Goal: Information Seeking & Learning: Learn about a topic

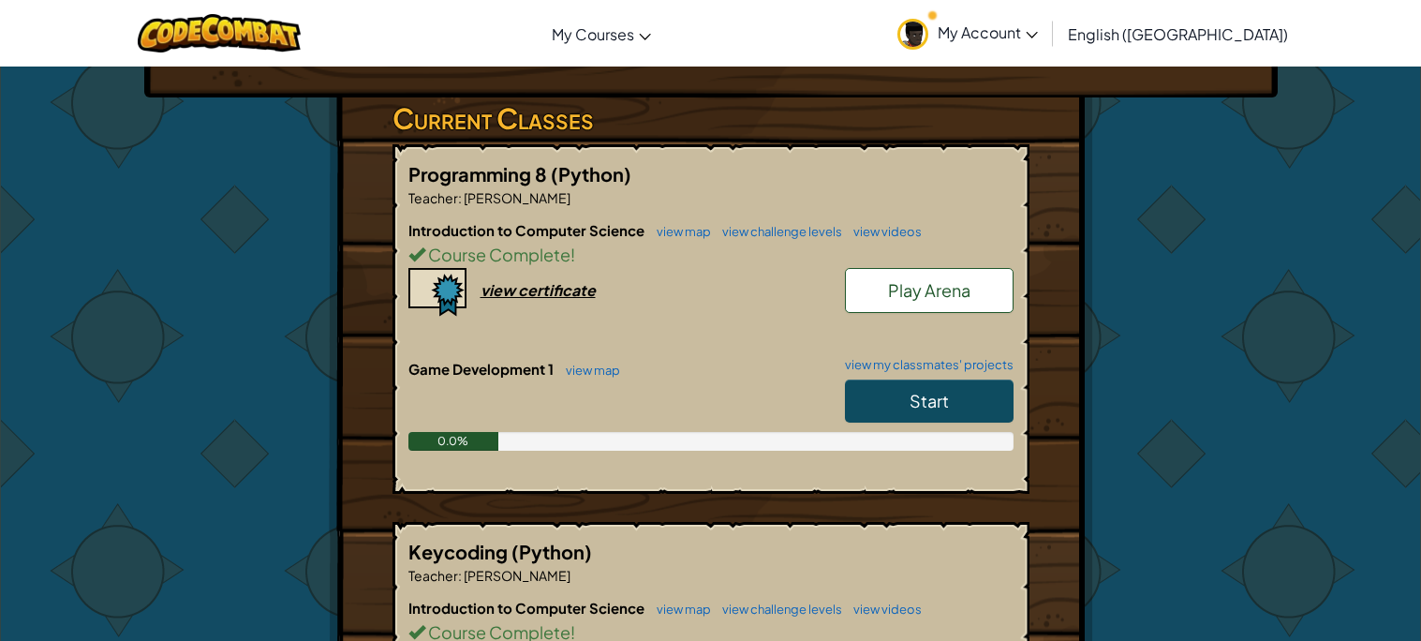
scroll to position [313, 0]
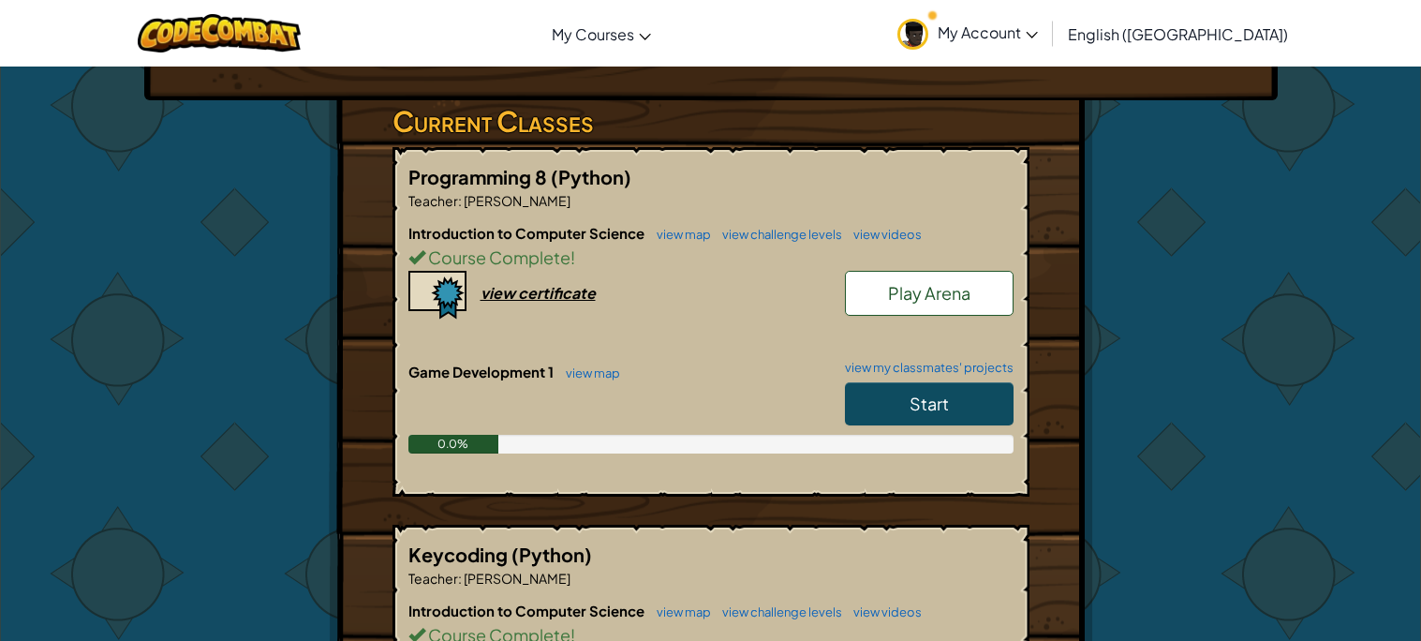
click at [911, 390] on link "Start" at bounding box center [929, 403] width 169 height 43
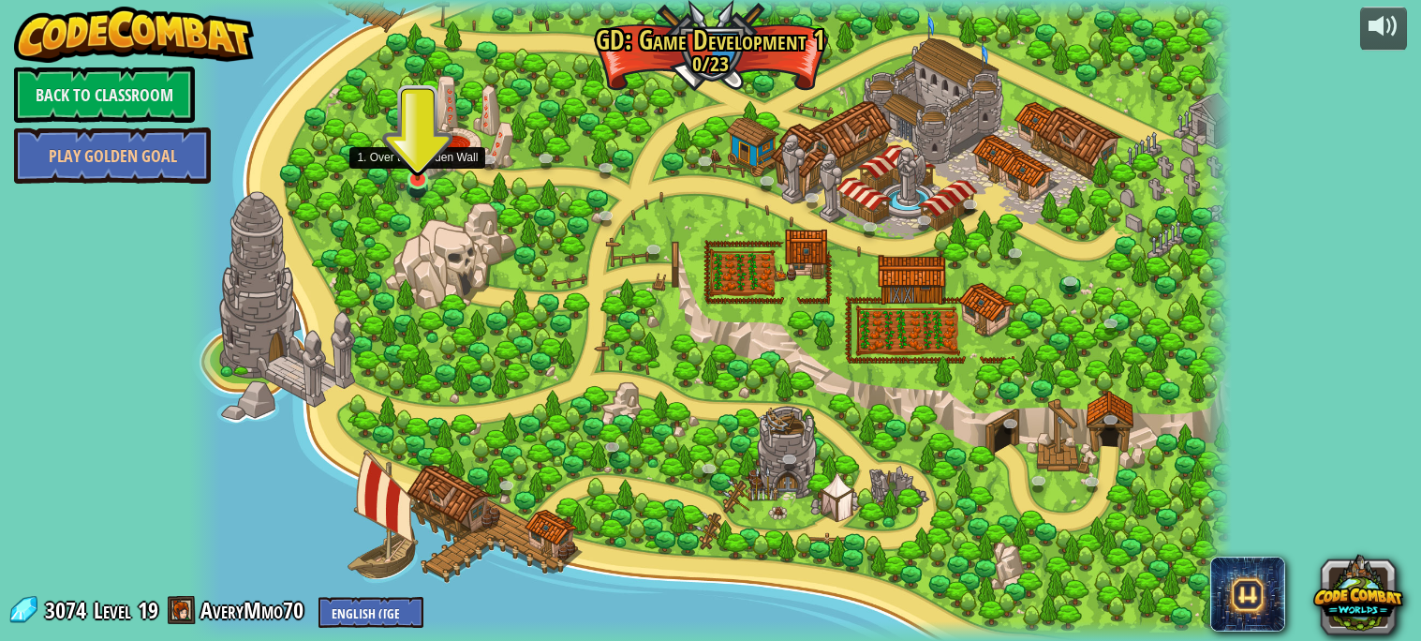
click at [410, 159] on img at bounding box center [418, 151] width 26 height 59
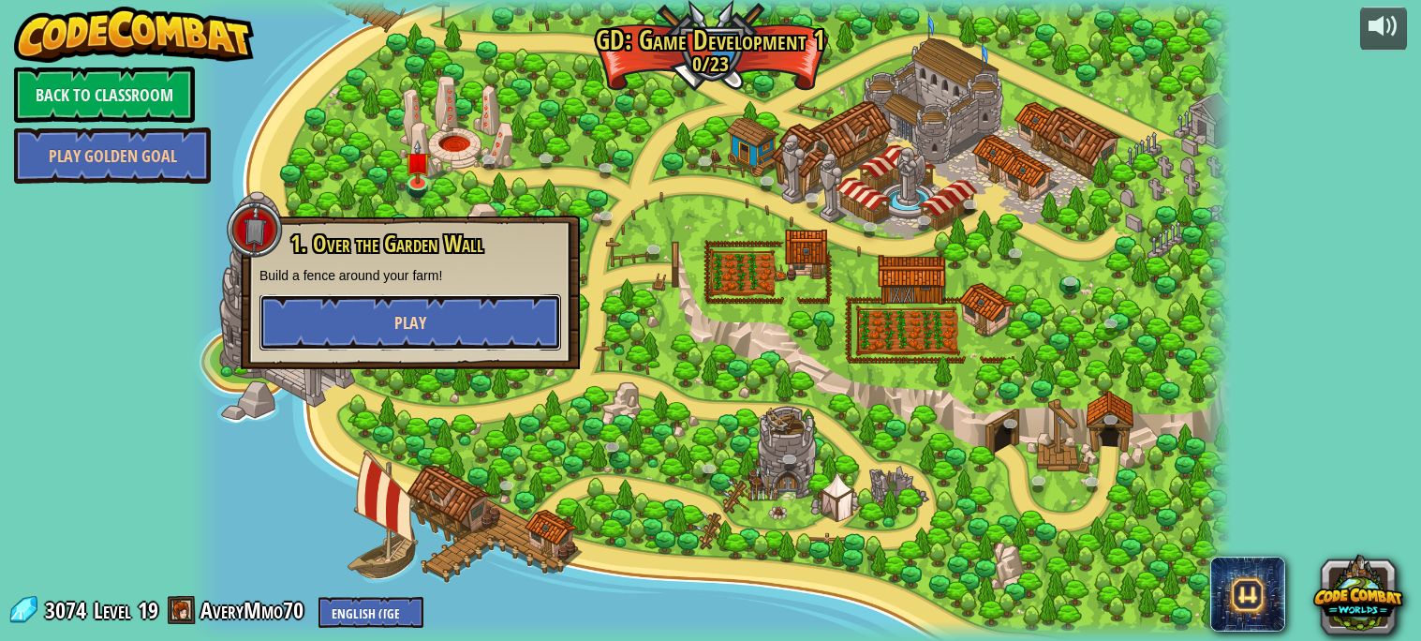
click at [398, 307] on button "Play" at bounding box center [411, 322] width 302 height 56
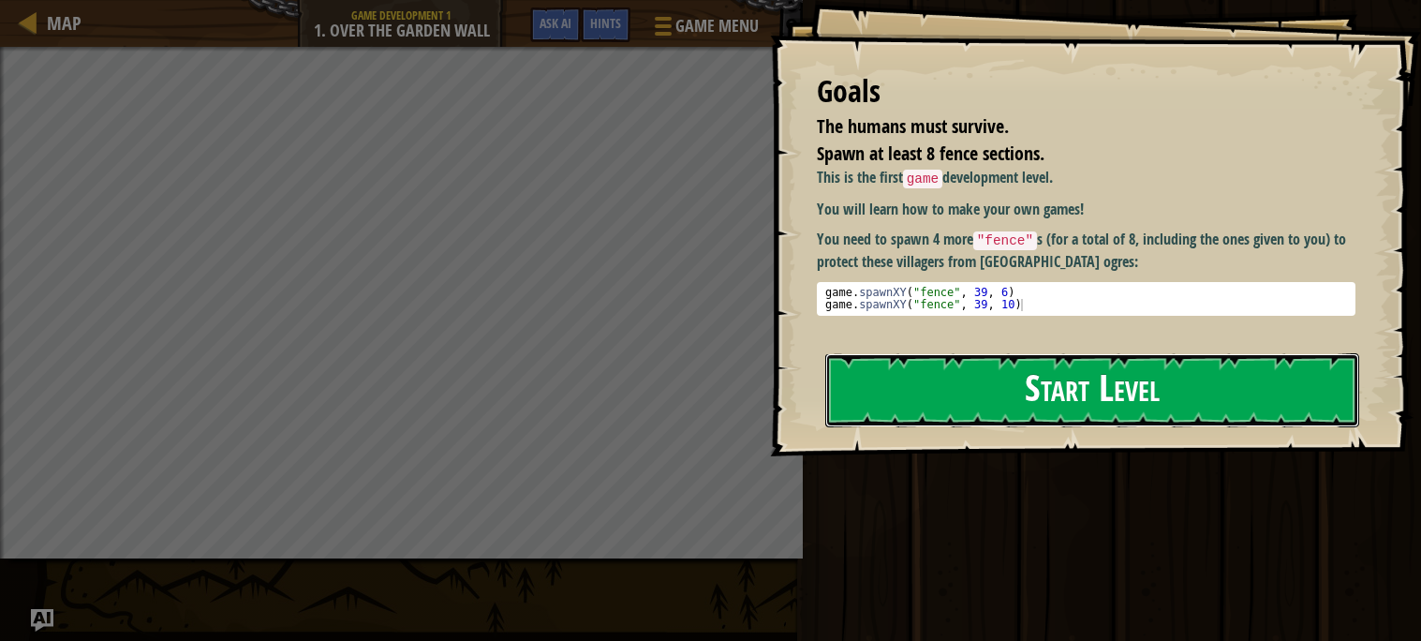
click at [1058, 403] on button "Start Level" at bounding box center [1092, 390] width 534 height 74
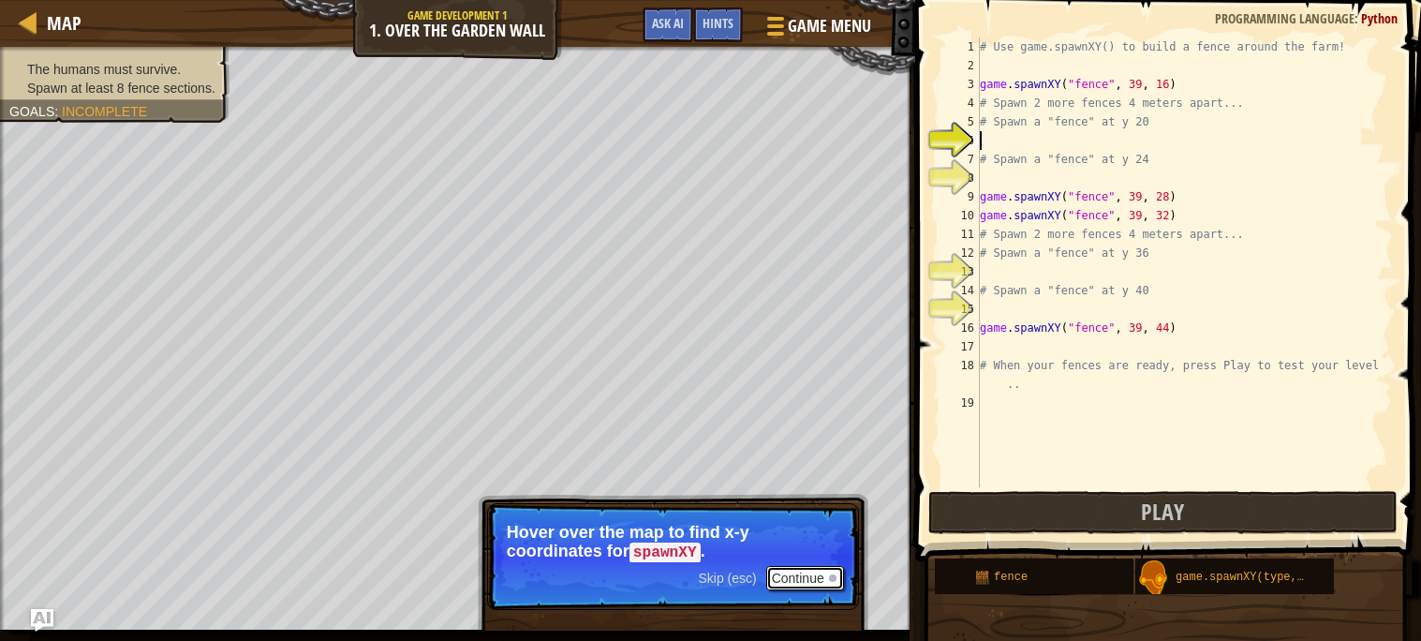
click at [818, 578] on button "Continue" at bounding box center [805, 578] width 78 height 24
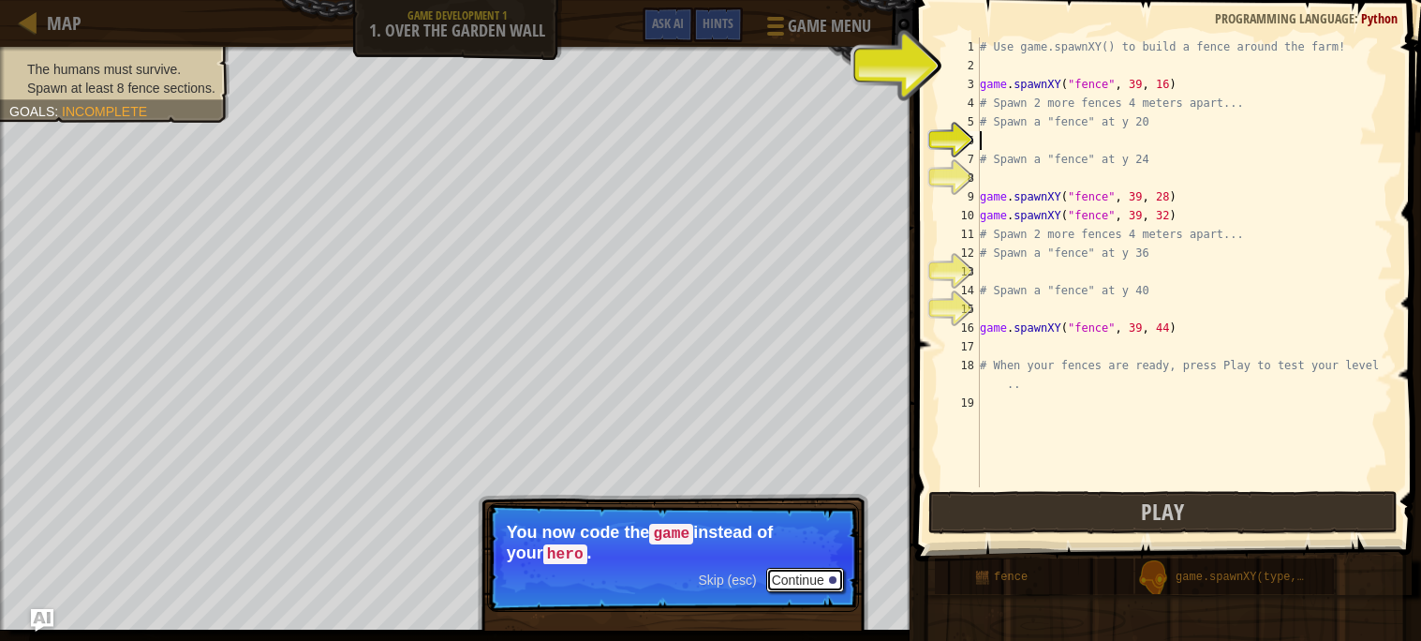
click at [818, 578] on button "Continue" at bounding box center [805, 580] width 78 height 24
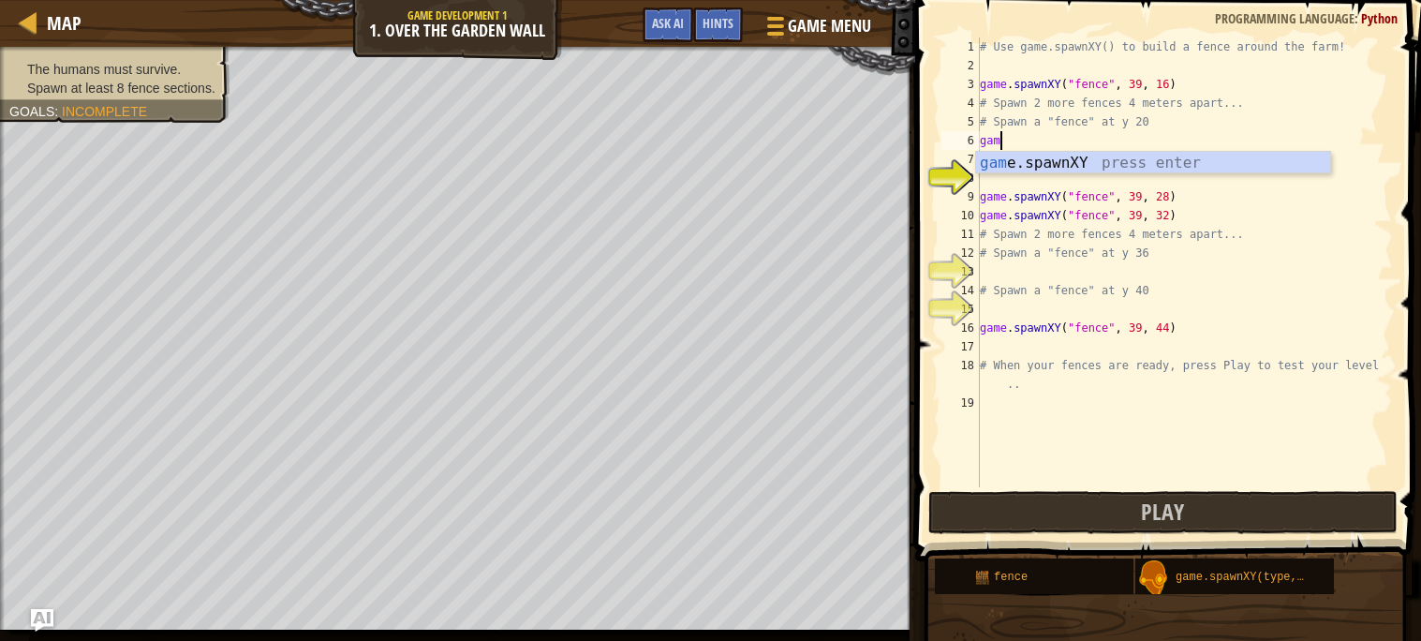
scroll to position [7, 1]
click at [1025, 165] on div "gam e.spawnXY press enter" at bounding box center [1153, 185] width 354 height 67
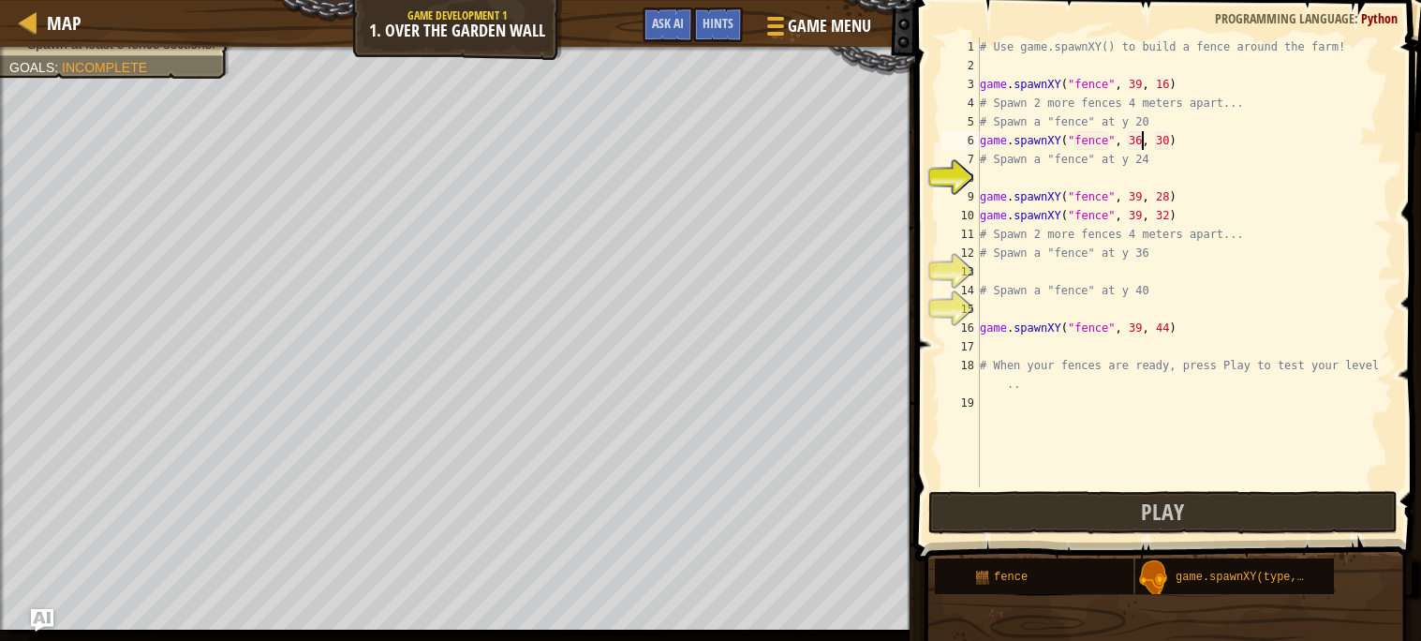
click at [1140, 140] on div "# Use game.spawnXY() to build a fence around the farm! game . spawnXY ( "fence"…" at bounding box center [1184, 280] width 417 height 487
click at [1170, 140] on div "# Use game.spawnXY() to build a fence around the farm! game . spawnXY ( "fence"…" at bounding box center [1184, 280] width 417 height 487
type textarea "game.spawnXY("fence", 39, 22)"
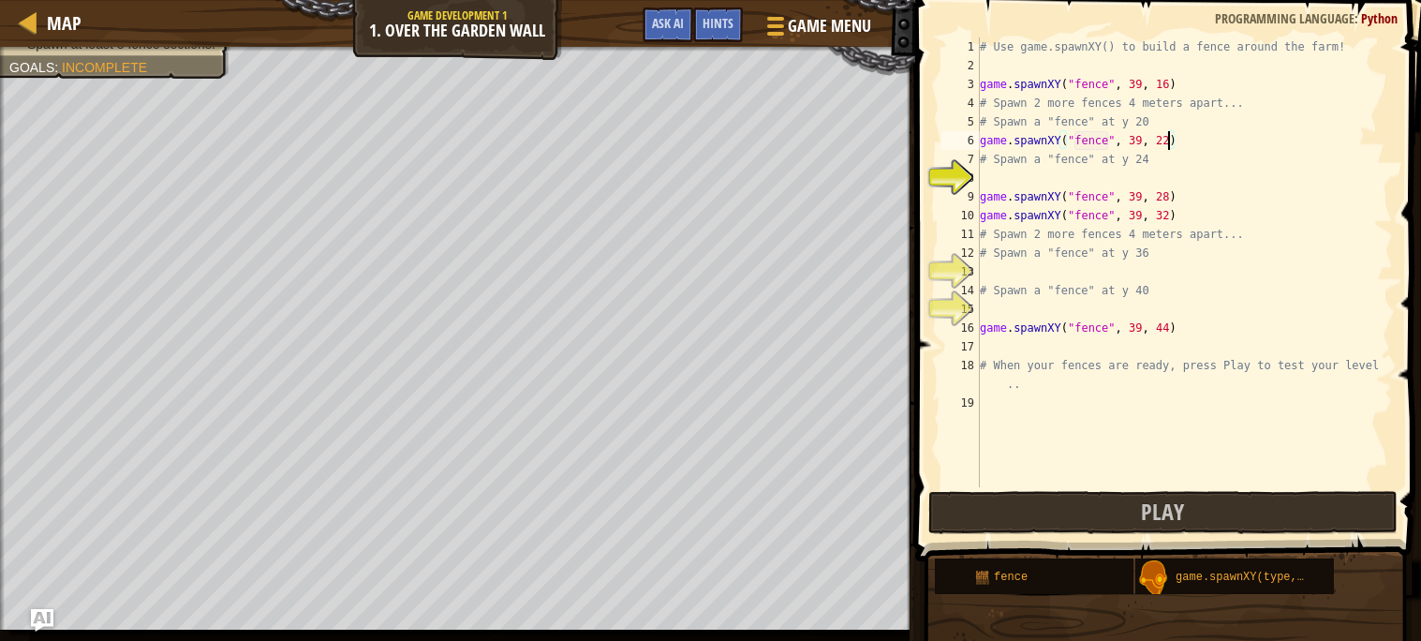
click at [1012, 169] on div "# Use game.spawnXY() to build a fence around the farm! game . spawnXY ( "fence"…" at bounding box center [1184, 280] width 417 height 487
type textarea "h"
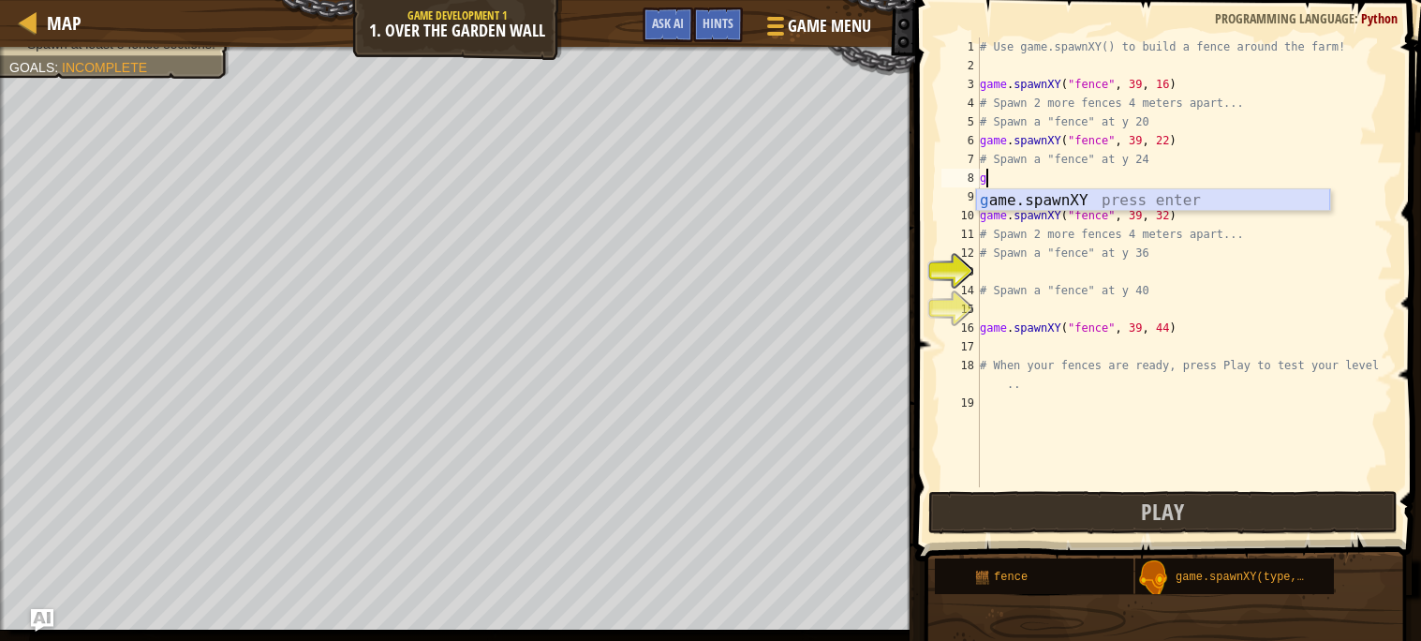
click at [1099, 201] on div "g ame.spawnXY press enter" at bounding box center [1153, 222] width 354 height 67
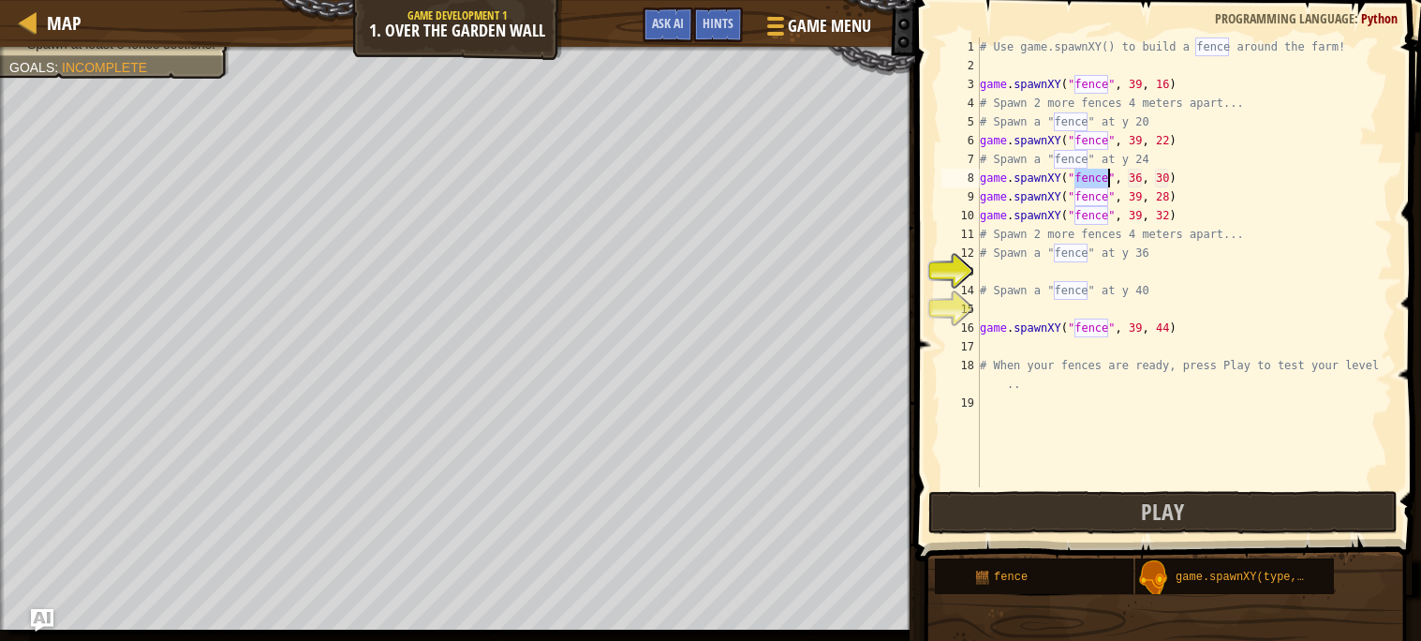
click at [1141, 174] on div "# Use game.spawnXY() to build a fence around the farm! game . spawnXY ( "fence"…" at bounding box center [1184, 280] width 417 height 487
click at [1169, 178] on div "# Use game.spawnXY() to build a fence around the farm! game . spawnXY ( "fence"…" at bounding box center [1184, 280] width 417 height 487
type textarea "game.spawnXY("fence", 39, 39)"
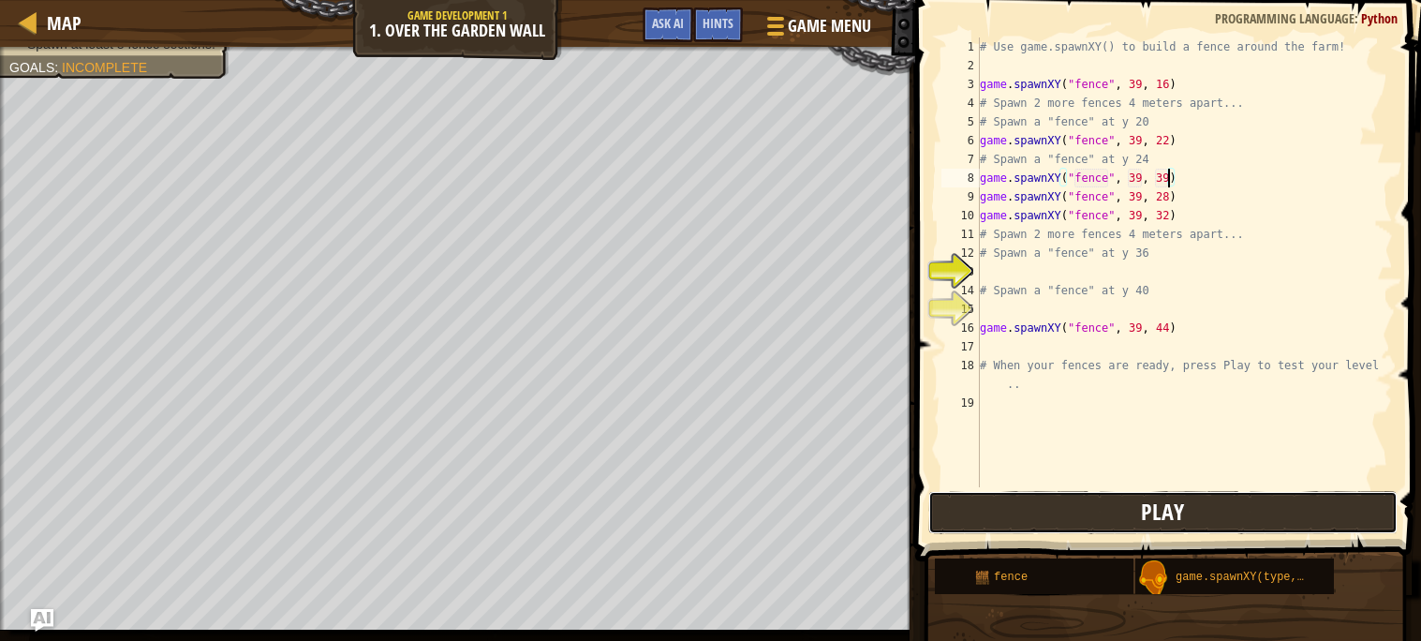
click at [1071, 516] on button "Play" at bounding box center [1163, 512] width 469 height 43
click at [1078, 273] on div "# Use game.spawnXY() to build a fence around the farm! game . spawnXY ( "fence"…" at bounding box center [1184, 280] width 417 height 487
type textarea "h"
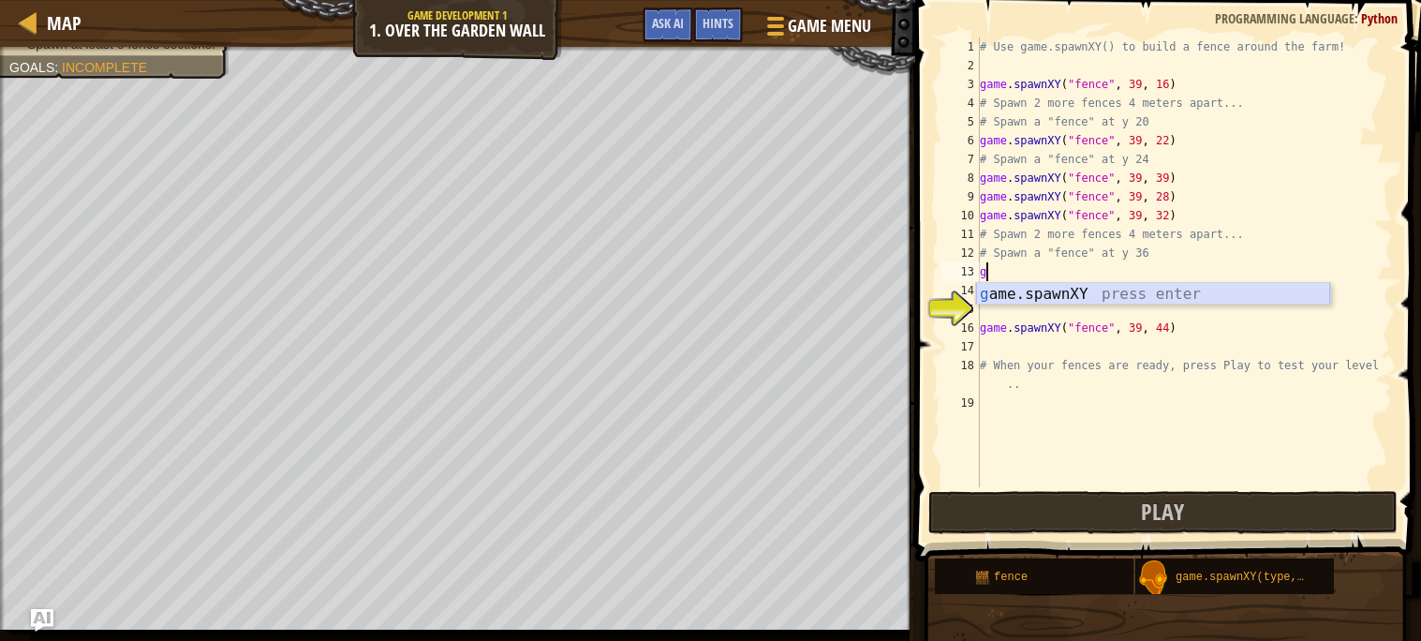
click at [1108, 297] on div "g ame.spawnXY press enter" at bounding box center [1153, 316] width 354 height 67
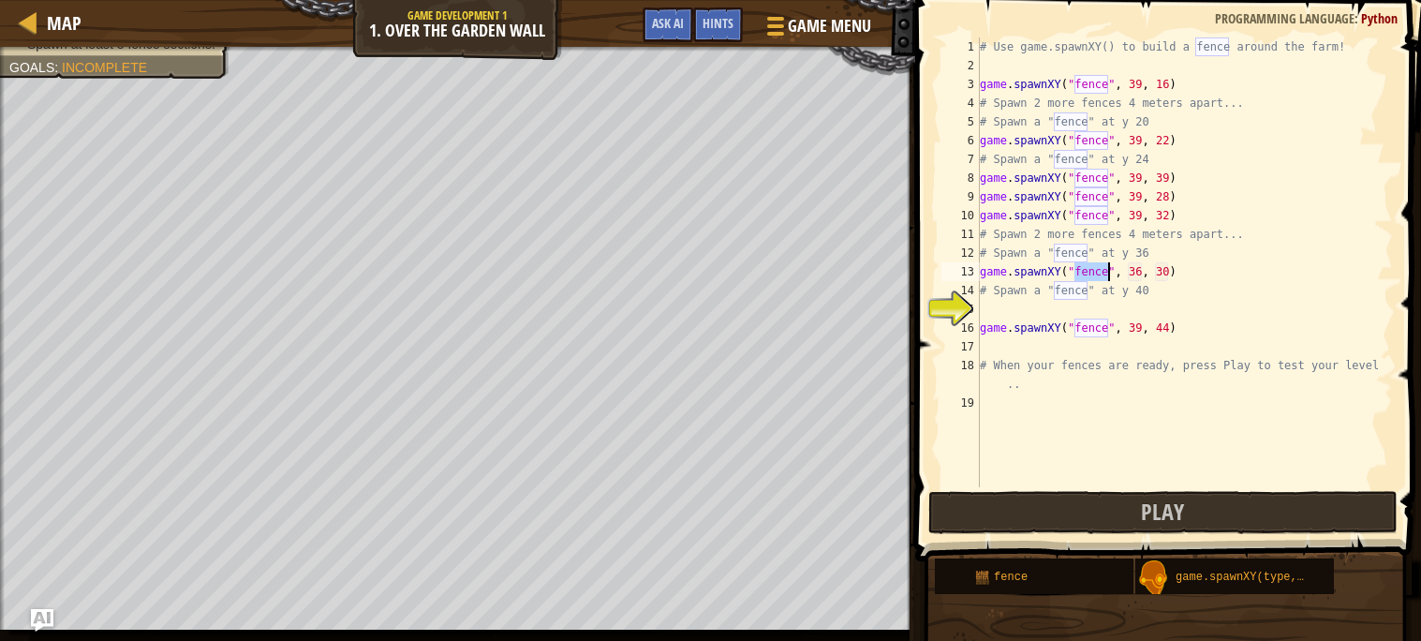
click at [1143, 273] on div "# Use game.spawnXY() to build a fence around the farm! game . spawnXY ( "fence"…" at bounding box center [1184, 280] width 417 height 487
click at [1167, 273] on div "# Use game.spawnXY() to build a fence around the farm! game . spawnXY ( "fence"…" at bounding box center [1184, 280] width 417 height 487
type textarea "game.spawnXY("fence", 39, 37)"
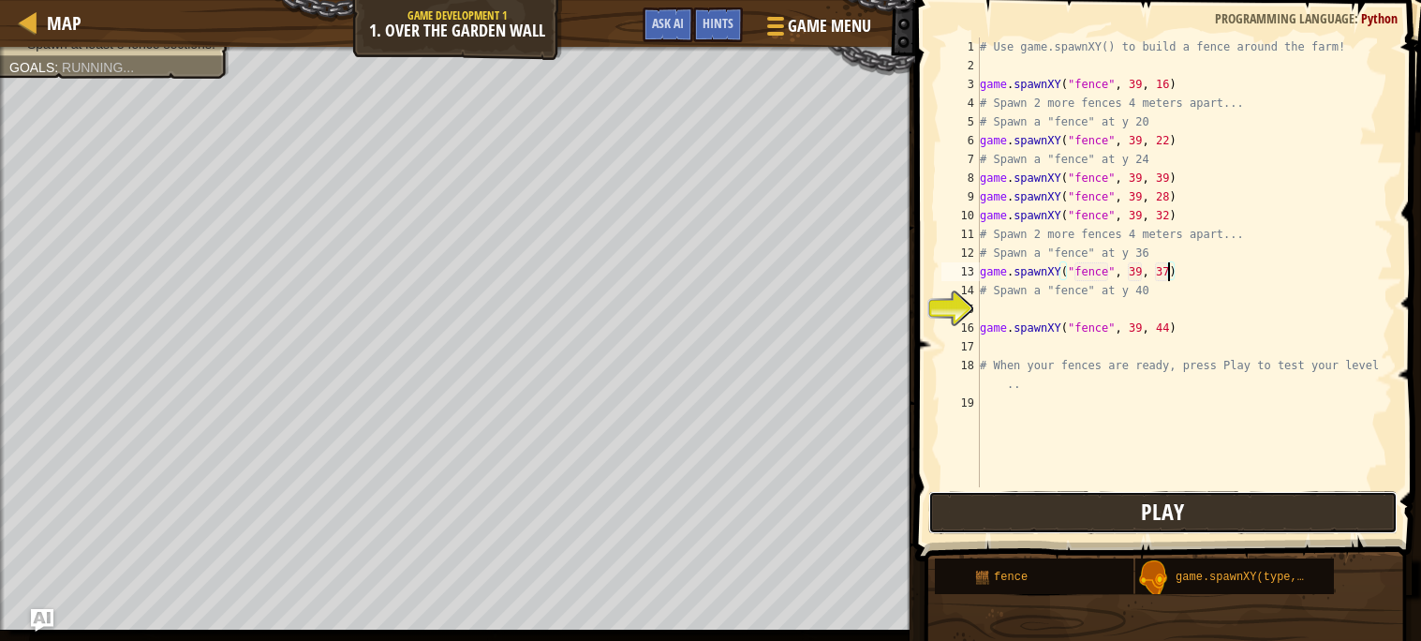
click at [1151, 513] on span "Play" at bounding box center [1162, 512] width 43 height 30
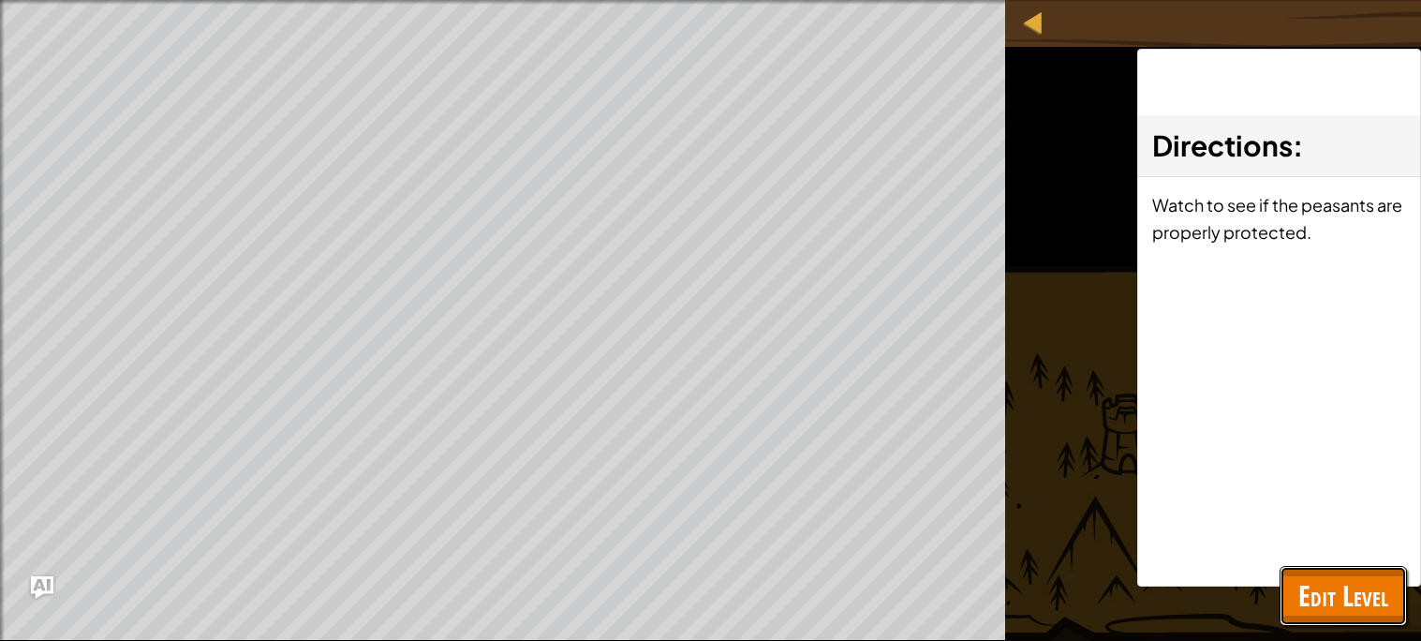
click at [1360, 586] on span "Edit Level" at bounding box center [1344, 595] width 90 height 38
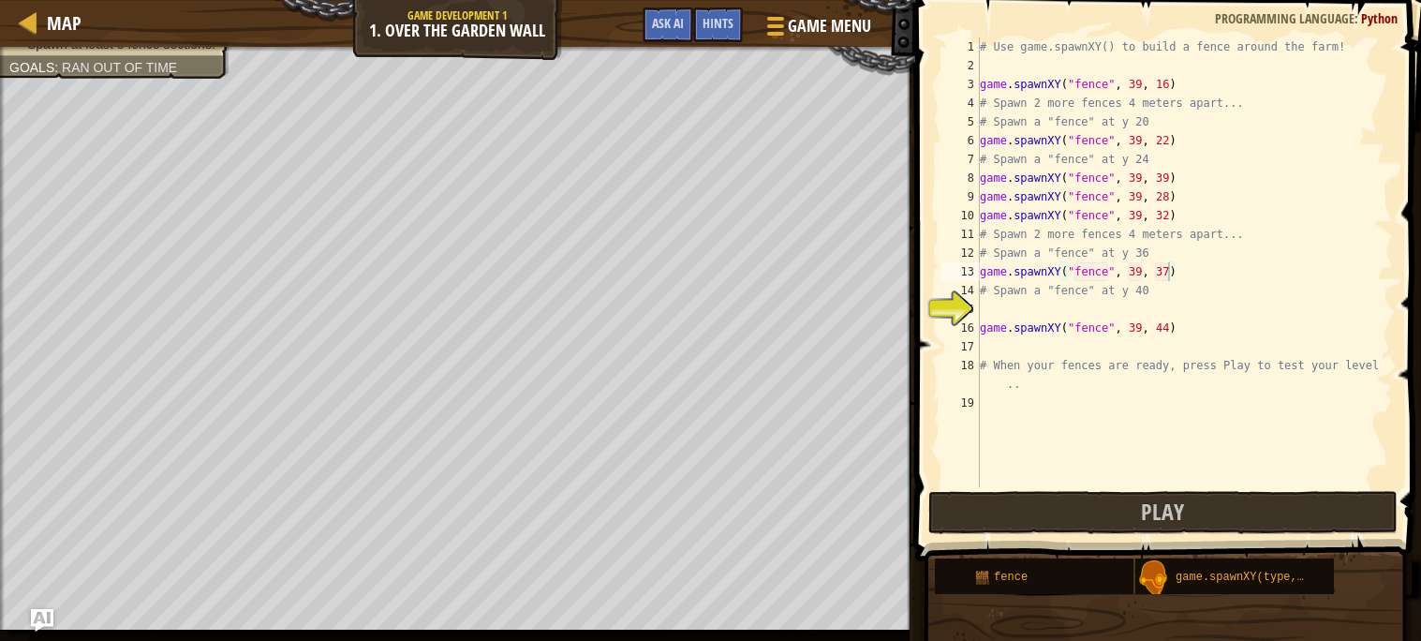
click at [1053, 305] on div "# Use game.spawnXY() to build a fence around the farm! game . spawnXY ( "fence"…" at bounding box center [1184, 280] width 417 height 487
click at [700, 26] on div "Hints" at bounding box center [718, 24] width 50 height 35
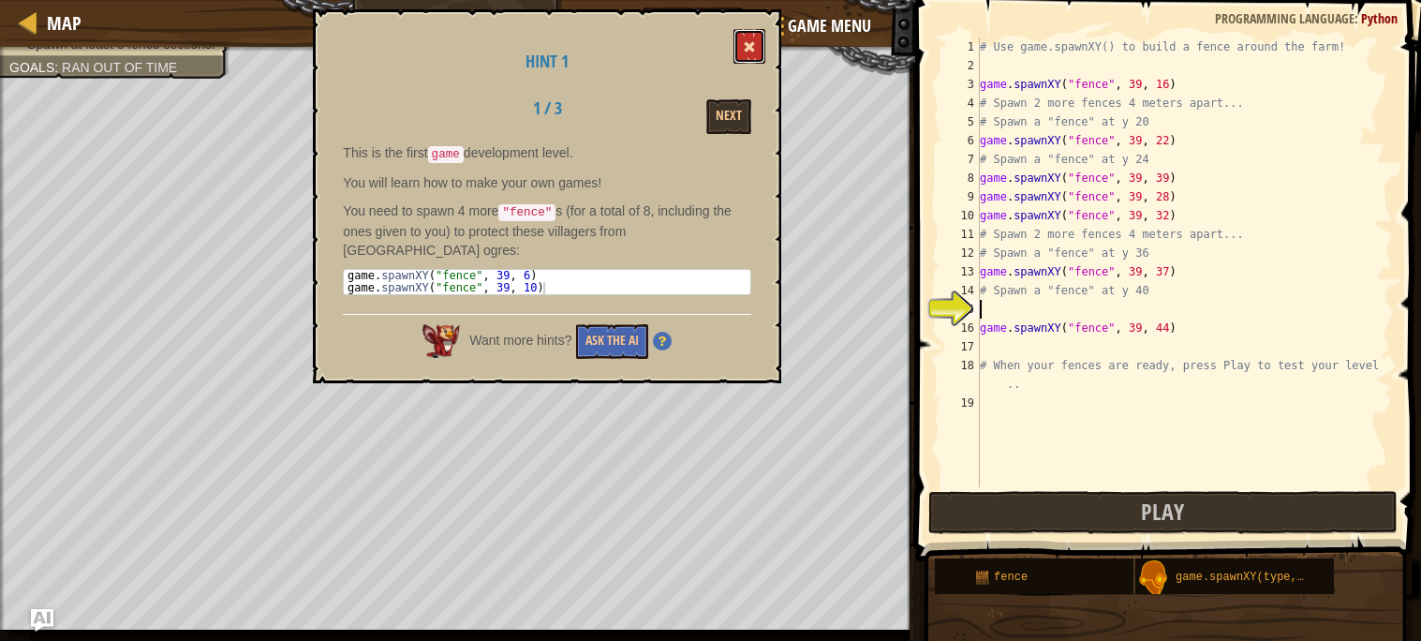
click at [756, 35] on button at bounding box center [750, 46] width 32 height 35
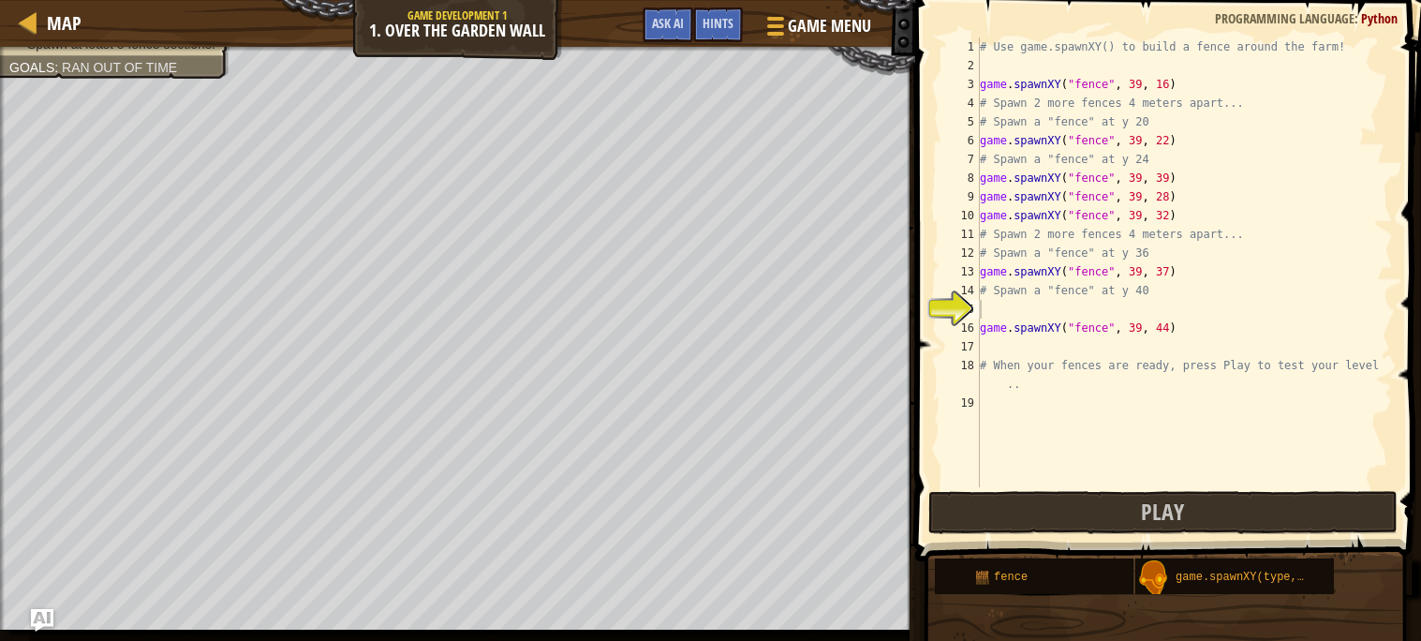
click at [1078, 310] on div "# Use game.spawnXY() to build a fence around the farm! game . spawnXY ( "fence"…" at bounding box center [1184, 280] width 417 height 487
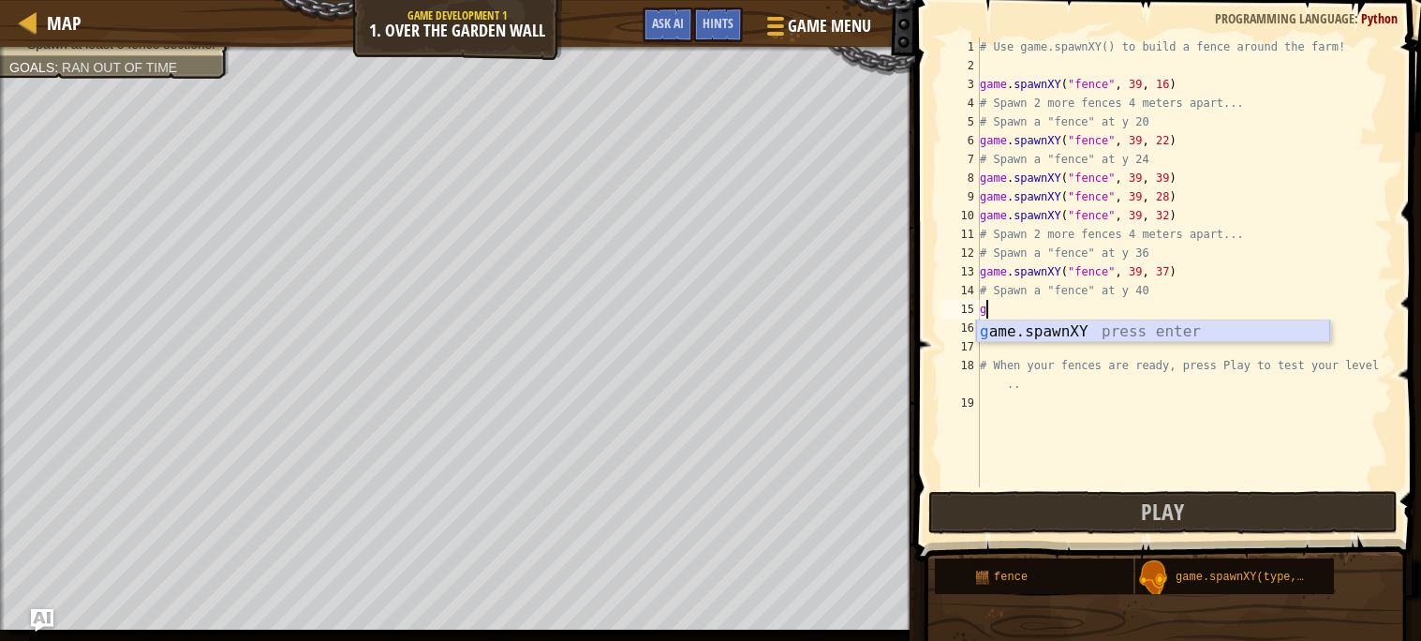
click at [1056, 332] on div "g ame.spawnXY press enter" at bounding box center [1153, 353] width 354 height 67
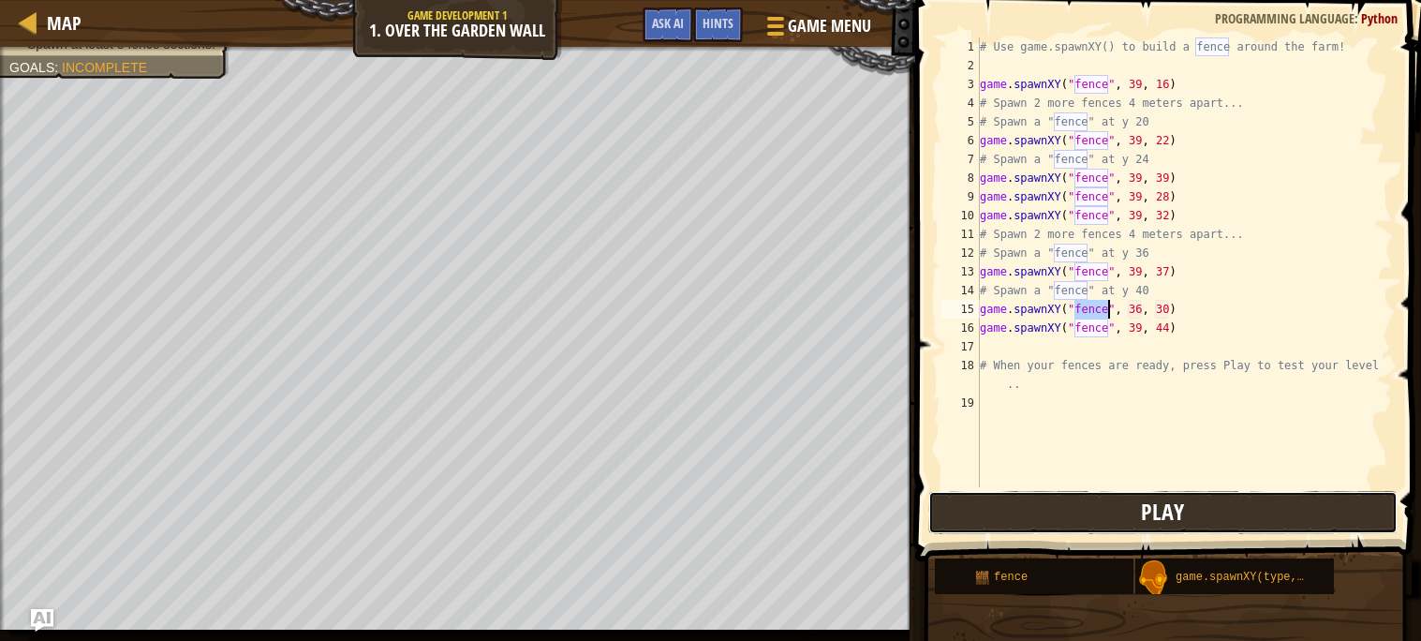
click at [1063, 494] on button "Play" at bounding box center [1163, 512] width 469 height 43
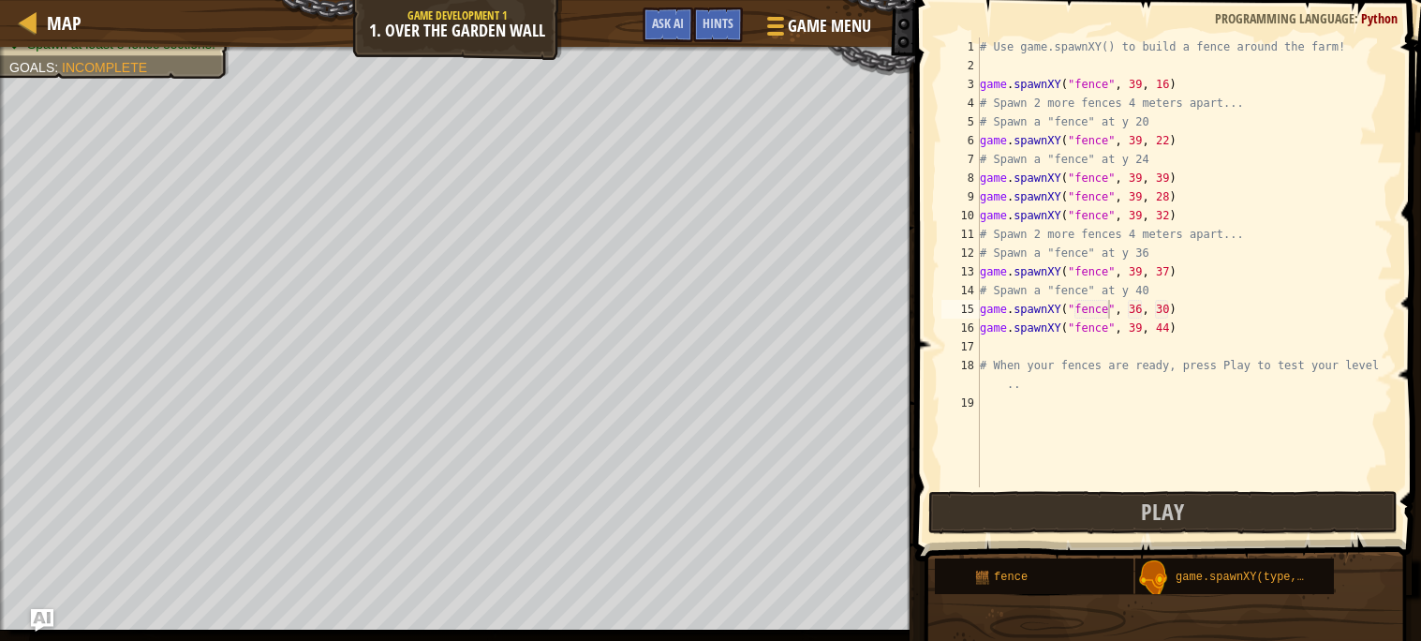
click at [1170, 271] on div "# Use game.spawnXY() to build a fence around the farm! game . spawnXY ( "fence"…" at bounding box center [1184, 280] width 417 height 487
click at [1154, 524] on span "Play" at bounding box center [1162, 512] width 43 height 30
click at [1169, 271] on div "# Use game.spawnXY() to build a fence around the farm! game . spawnXY ( "fence"…" at bounding box center [1184, 280] width 417 height 487
click at [1220, 528] on button "Play" at bounding box center [1163, 512] width 469 height 43
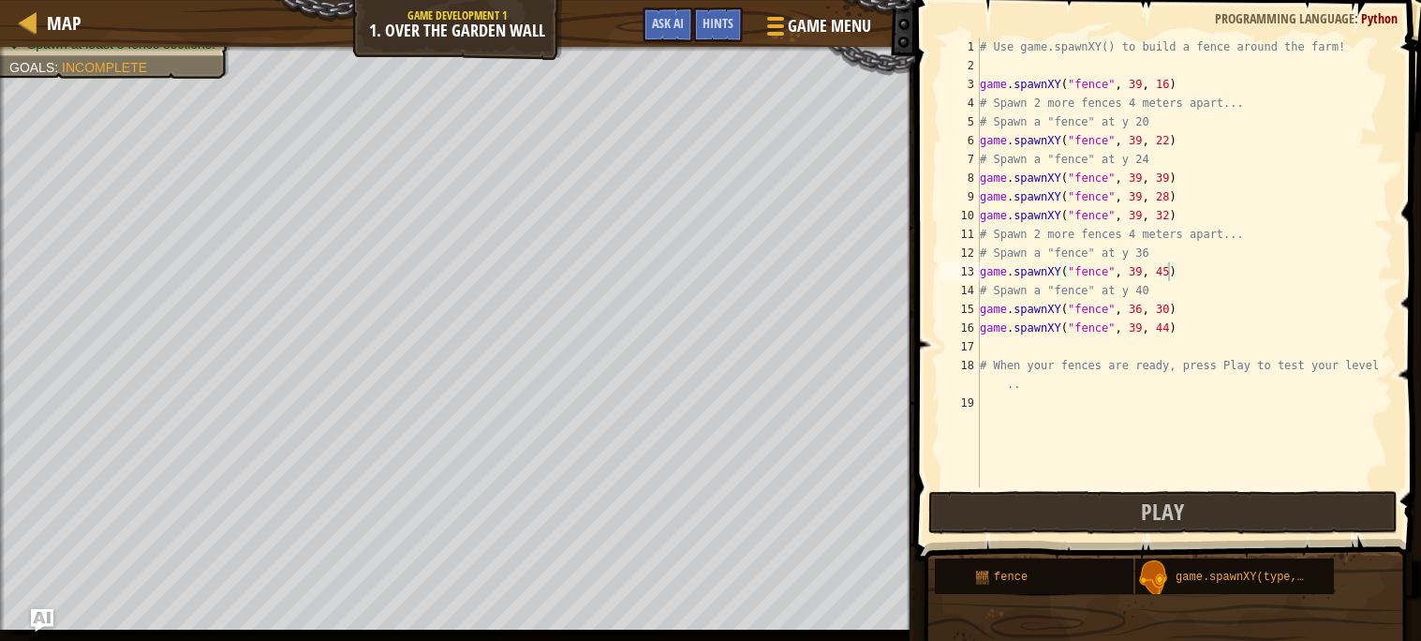
type textarea "game.spawnXY("fence", 39, 44)"
click at [1116, 336] on div "# Use game.spawnXY() to build a fence around the farm! game . spawnXY ( "fence"…" at bounding box center [1184, 280] width 417 height 487
click at [1071, 341] on div "# Use game.spawnXY() to build a fence around the farm! game . spawnXY ( "fence"…" at bounding box center [1184, 280] width 417 height 487
click at [1103, 376] on div "g ame.spawnXY press enter" at bounding box center [1153, 391] width 354 height 67
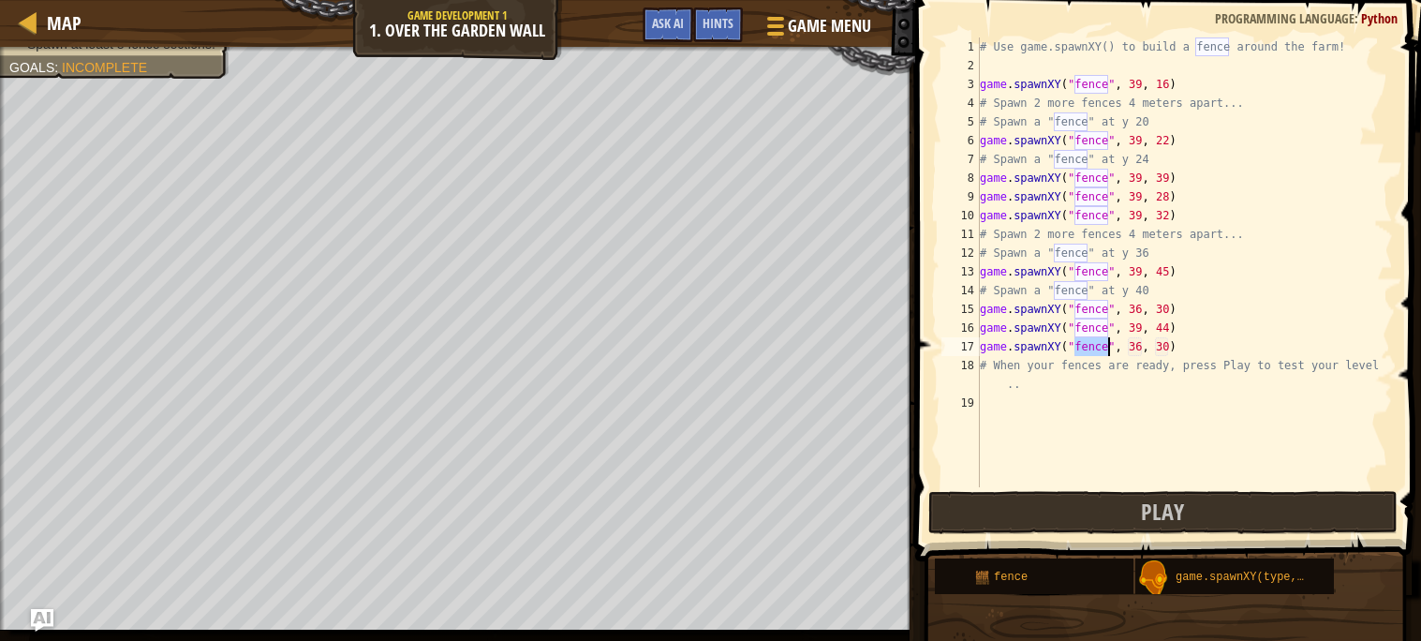
click at [1140, 347] on div "# Use game.spawnXY() to build a fence around the farm! game . spawnXY ( "fence"…" at bounding box center [1184, 280] width 417 height 487
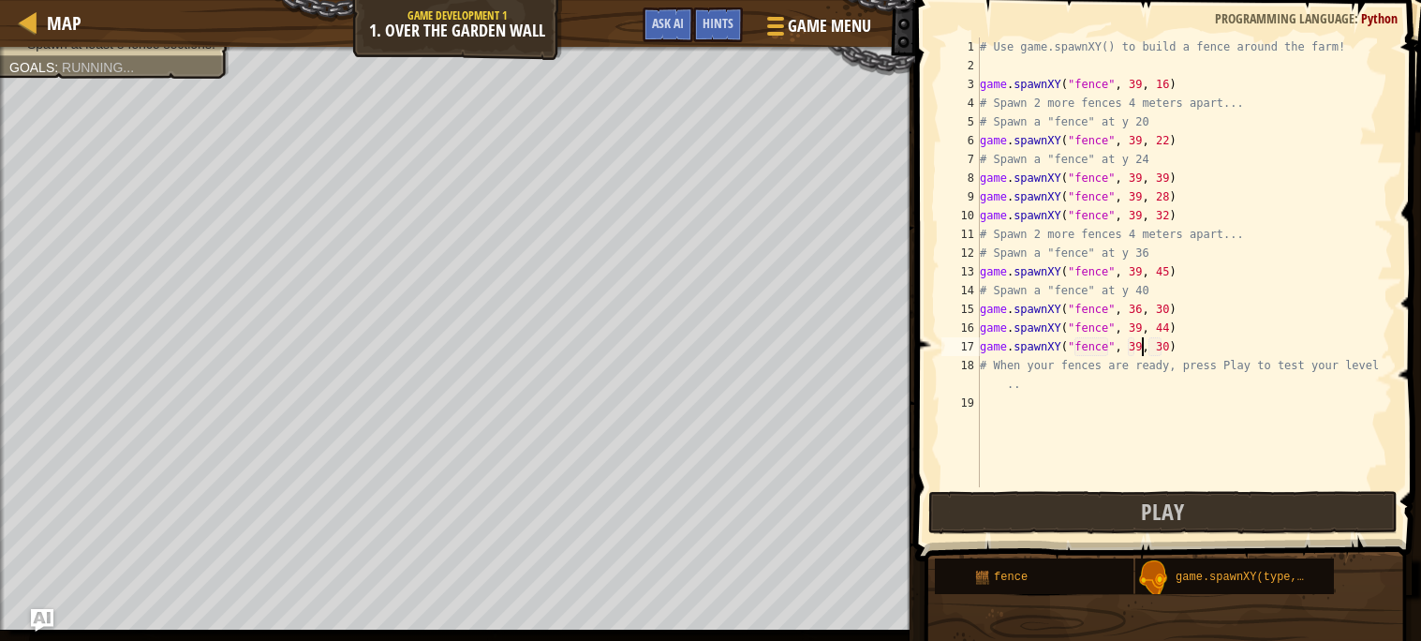
scroll to position [7, 13]
click at [1167, 348] on div "# Use game.spawnXY() to build a fence around the farm! game . spawnXY ( "fence"…" at bounding box center [1184, 280] width 417 height 487
click at [1142, 515] on span "Play" at bounding box center [1162, 512] width 43 height 30
click at [1168, 275] on div "# Use game.spawnXY() to build a fence around the farm! game . spawnXY ( "fence"…" at bounding box center [1184, 280] width 417 height 487
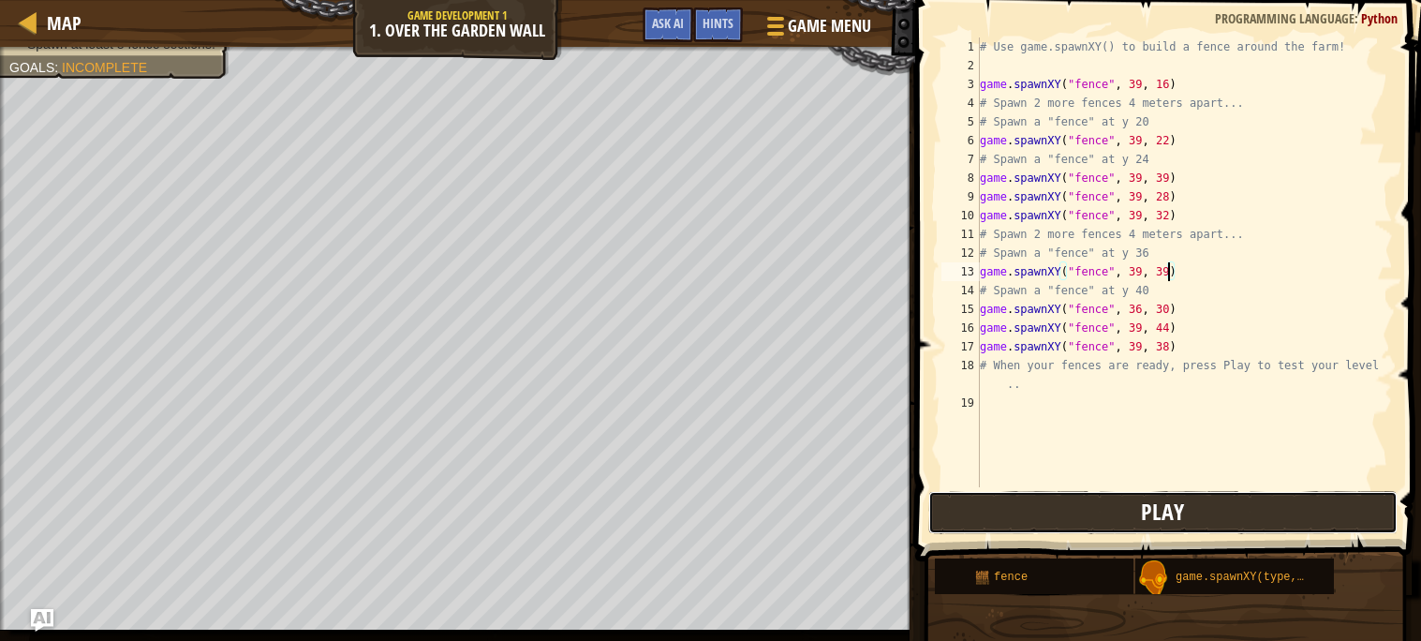
click at [1200, 521] on button "Play" at bounding box center [1163, 512] width 469 height 43
click at [1169, 270] on div "# Use game.spawnXY() to build a fence around the farm! game . spawnXY ( "fence"…" at bounding box center [1184, 280] width 417 height 487
click at [1143, 272] on div "# Use game.spawnXY() to build a fence around the farm! game . spawnXY ( "fence"…" at bounding box center [1184, 280] width 417 height 487
click at [1142, 532] on button "Play" at bounding box center [1163, 512] width 469 height 43
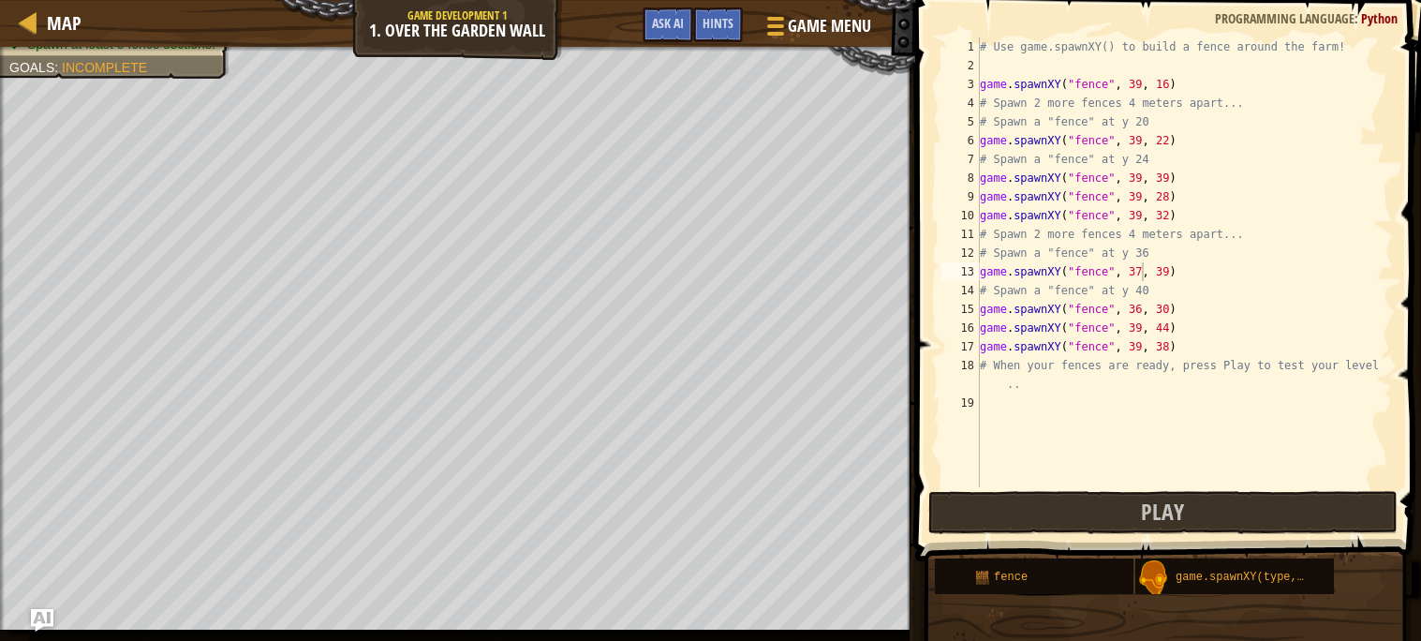
click at [1272, 373] on div "# Use game.spawnXY() to build a fence around the farm! game . spawnXY ( "fence"…" at bounding box center [1184, 280] width 417 height 487
type textarea "# When your fences are ready, press Play to test your level.."
click at [22, 22] on div at bounding box center [28, 21] width 23 height 23
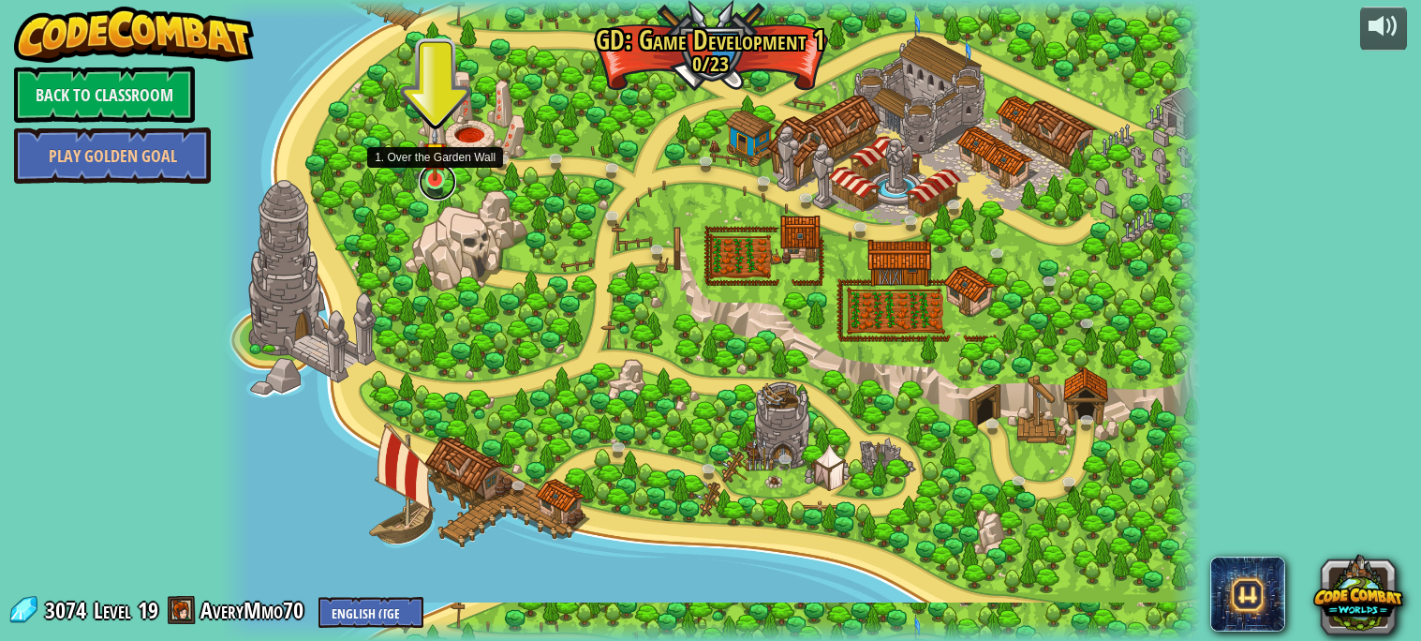
click at [431, 189] on link at bounding box center [437, 181] width 37 height 37
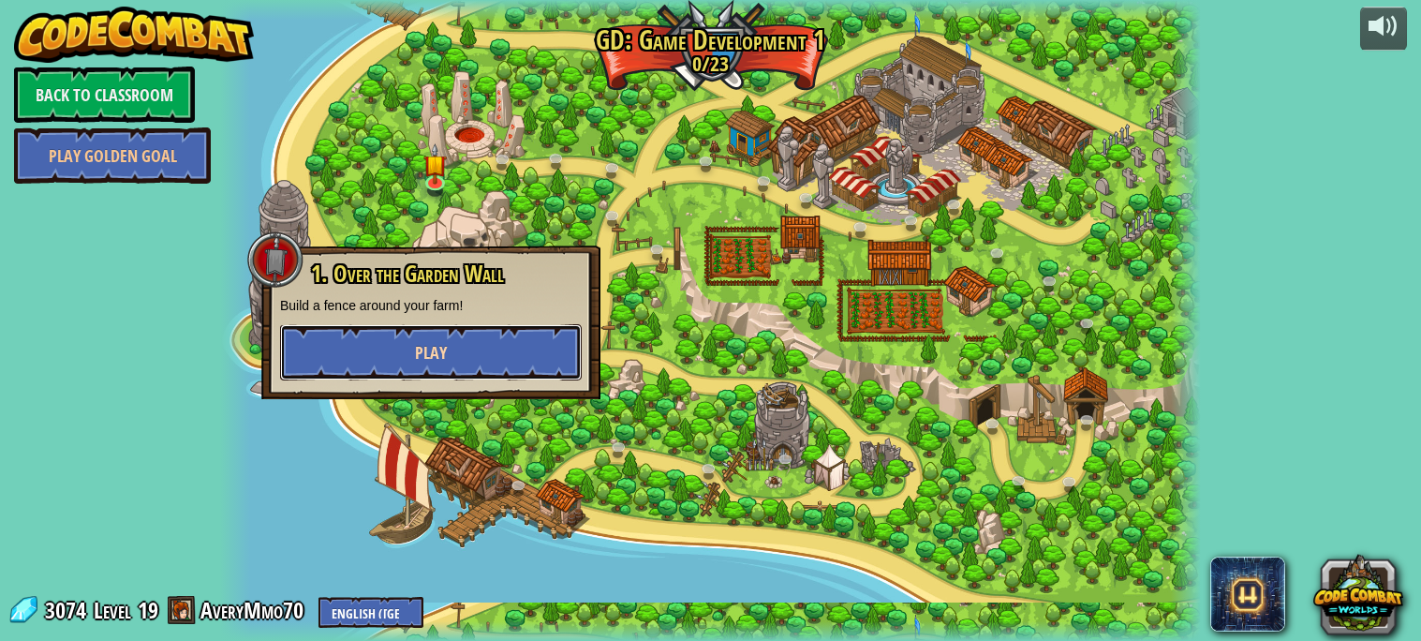
click at [450, 369] on button "Play" at bounding box center [431, 352] width 302 height 56
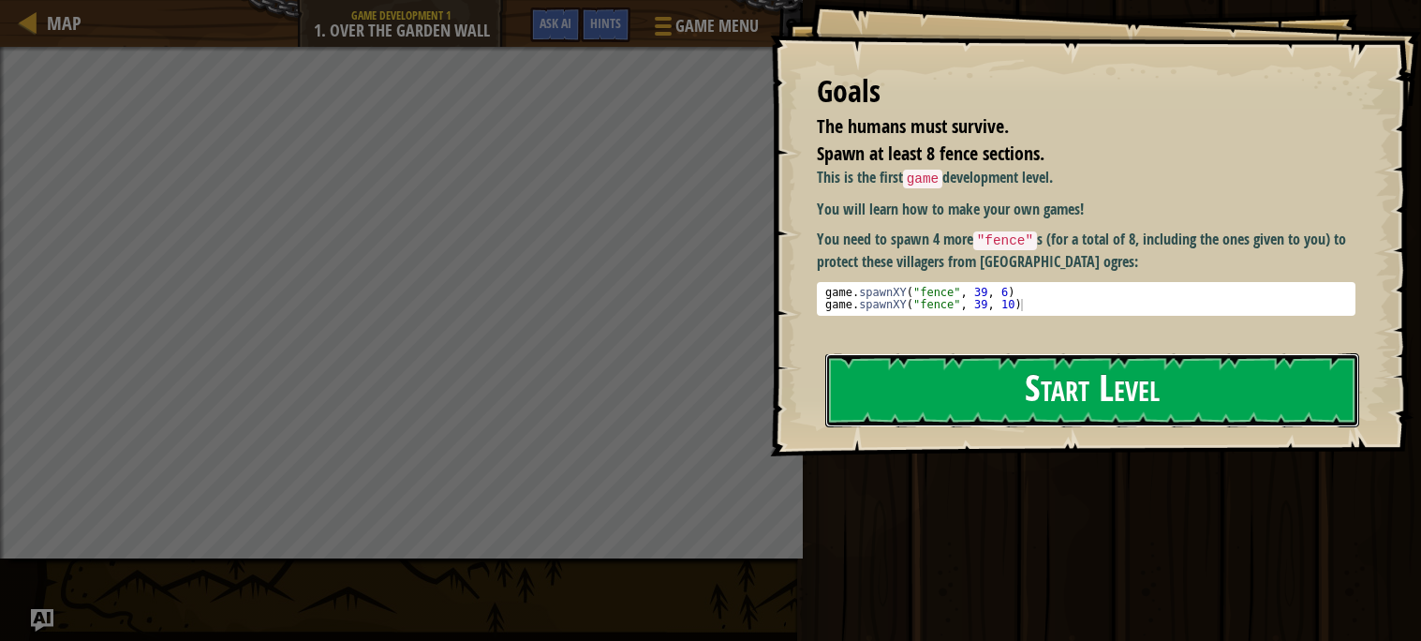
click at [1031, 367] on button "Start Level" at bounding box center [1092, 390] width 534 height 74
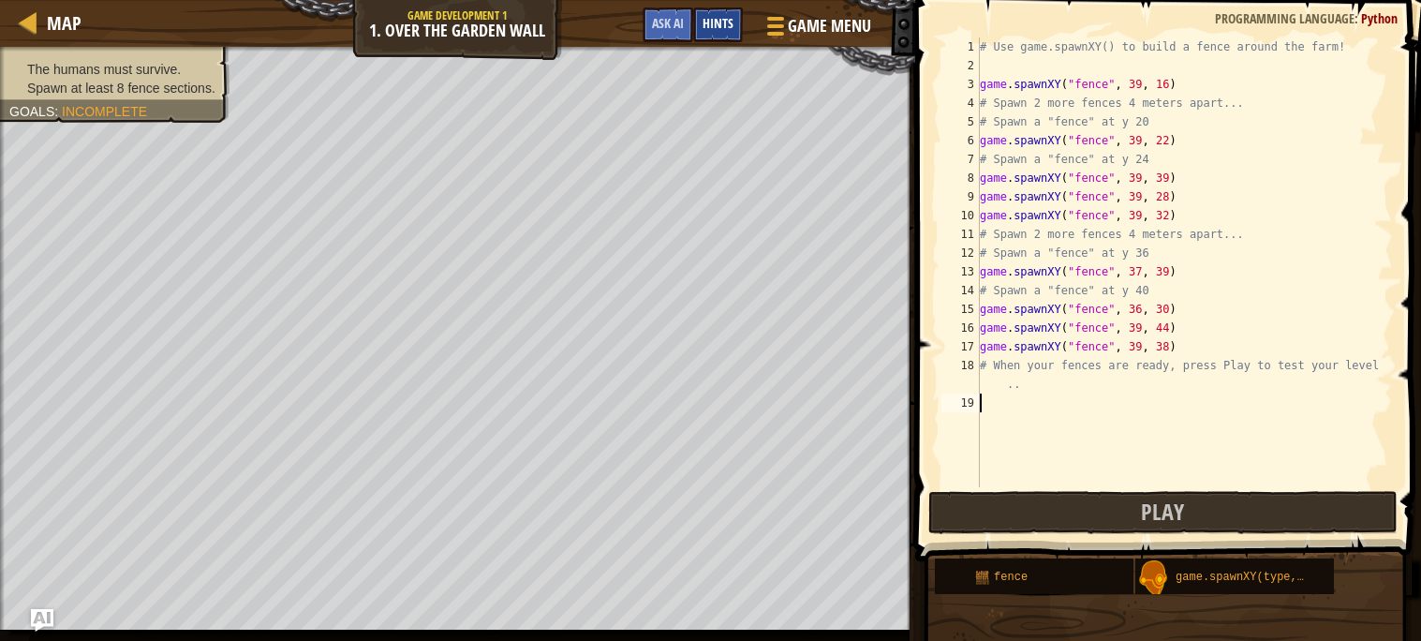
click at [717, 28] on span "Hints" at bounding box center [718, 23] width 31 height 18
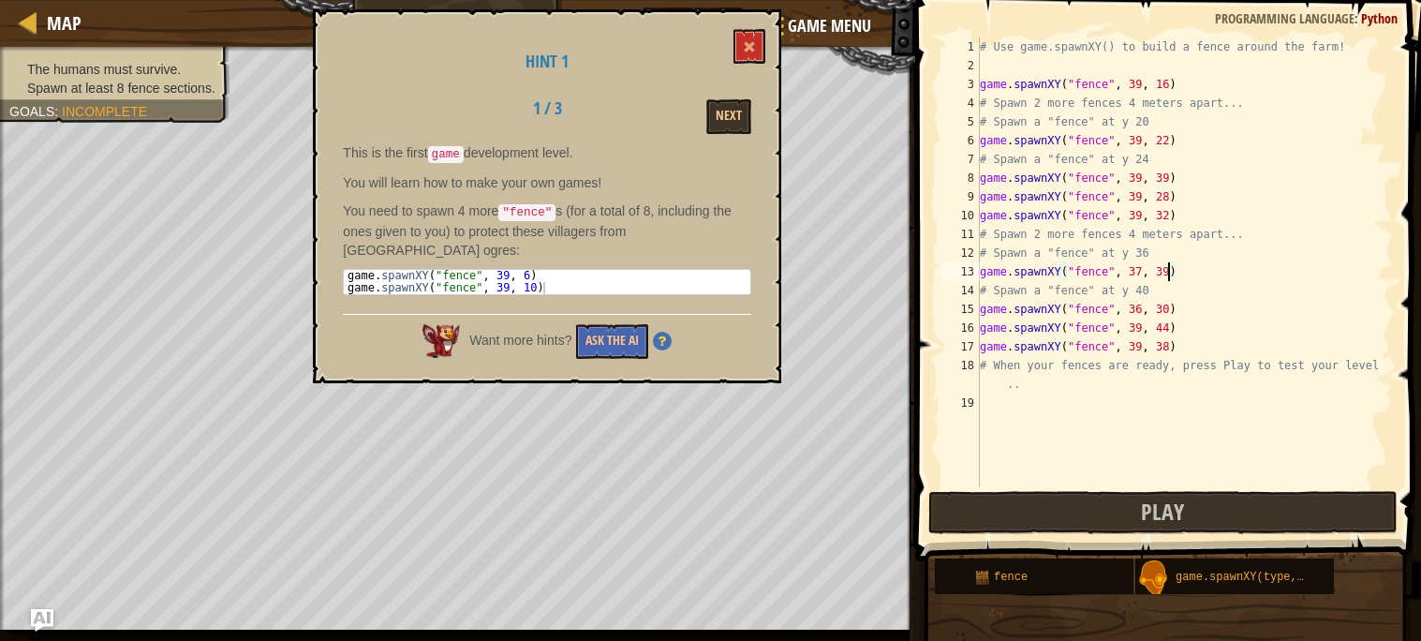
click at [1171, 272] on div "# Use game.spawnXY() to build a fence around the farm! game . spawnXY ( "fence"…" at bounding box center [1184, 280] width 417 height 487
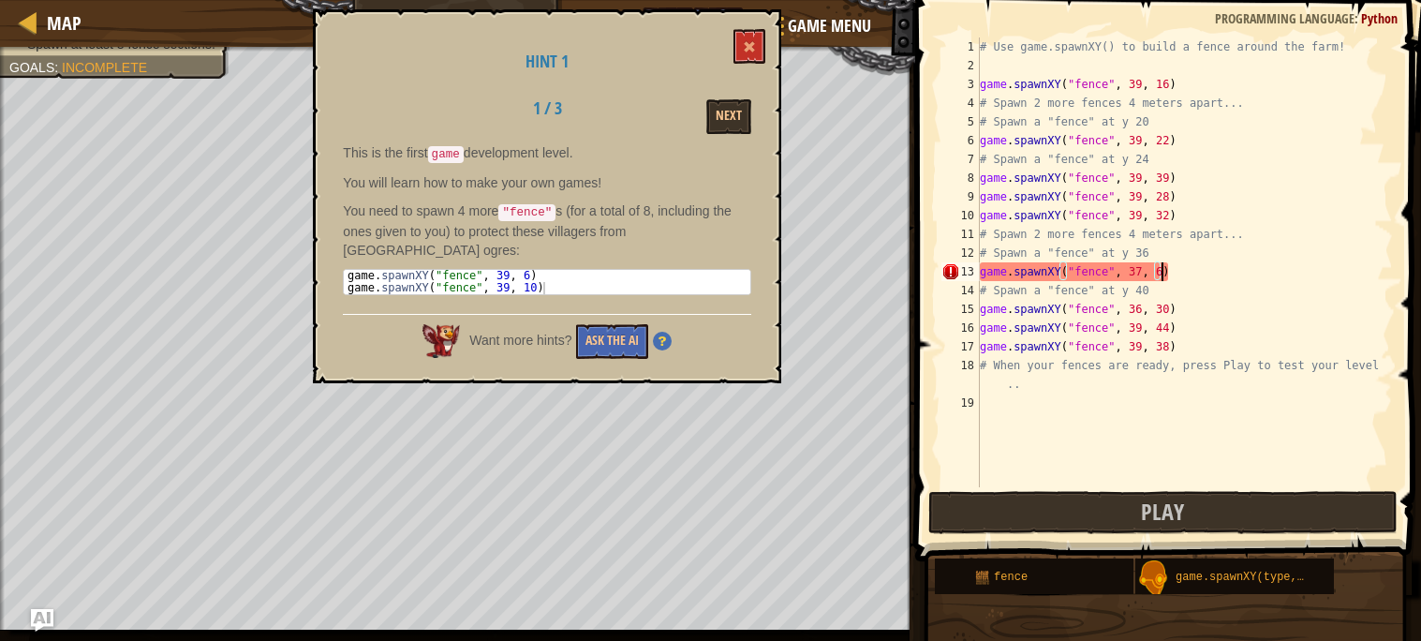
scroll to position [7, 14]
click at [1139, 269] on div "# Use game.spawnXY() to build a fence around the farm! game . spawnXY ( "fence"…" at bounding box center [1184, 280] width 417 height 487
click at [1171, 287] on div "# Use game.spawnXY() to build a fence around the farm! game . spawnXY ( "fence"…" at bounding box center [1184, 280] width 417 height 487
type textarea "# Spawn a "fence" at y 40"
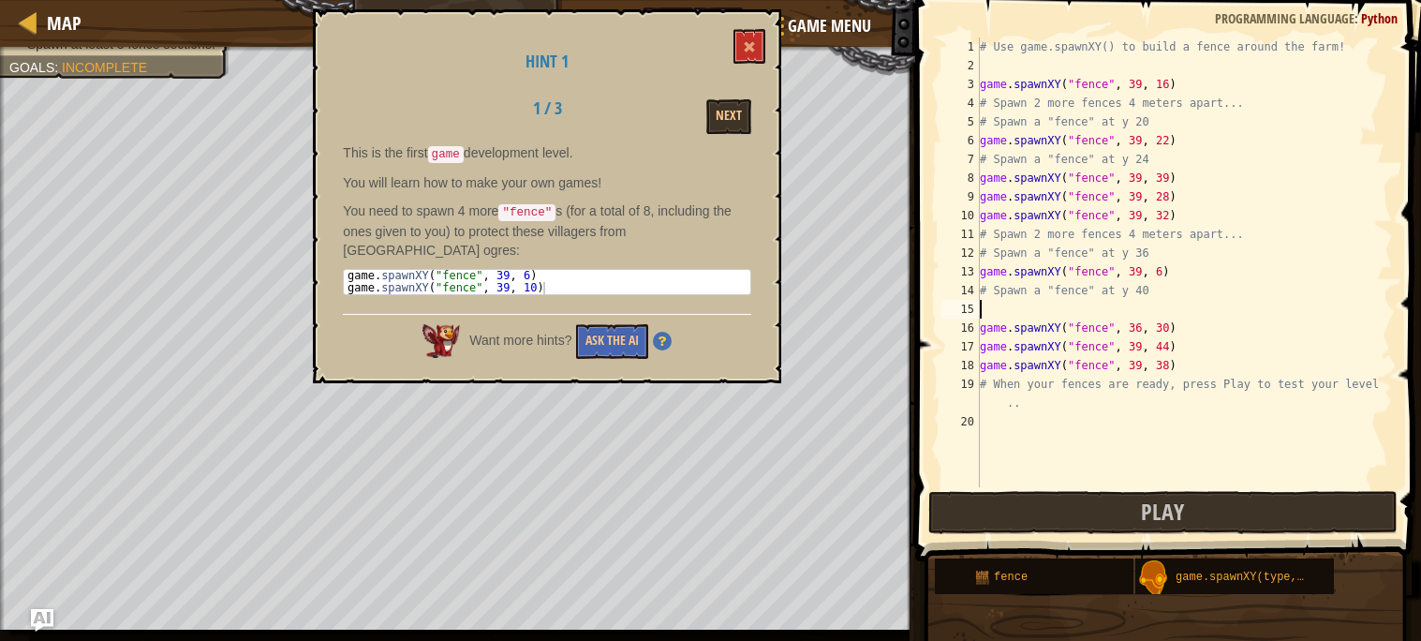
scroll to position [7, 0]
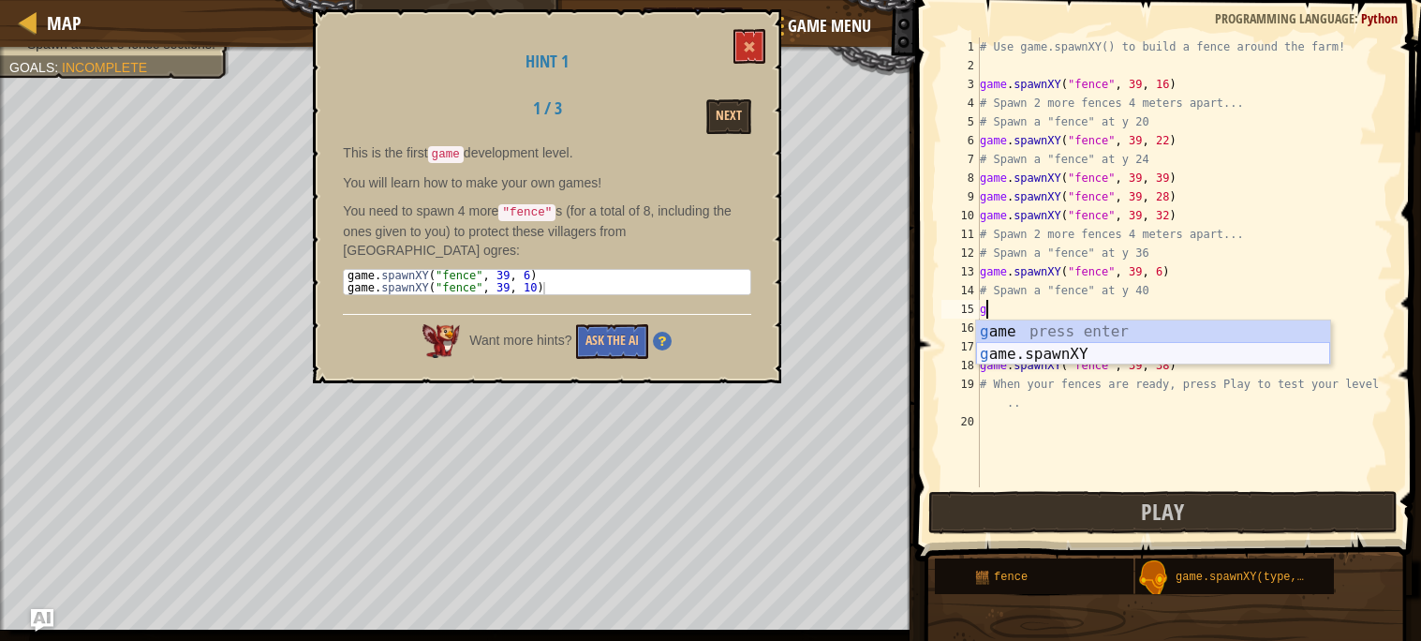
click at [1139, 358] on div "g ame press enter g ame.spawnXY press enter" at bounding box center [1153, 365] width 354 height 90
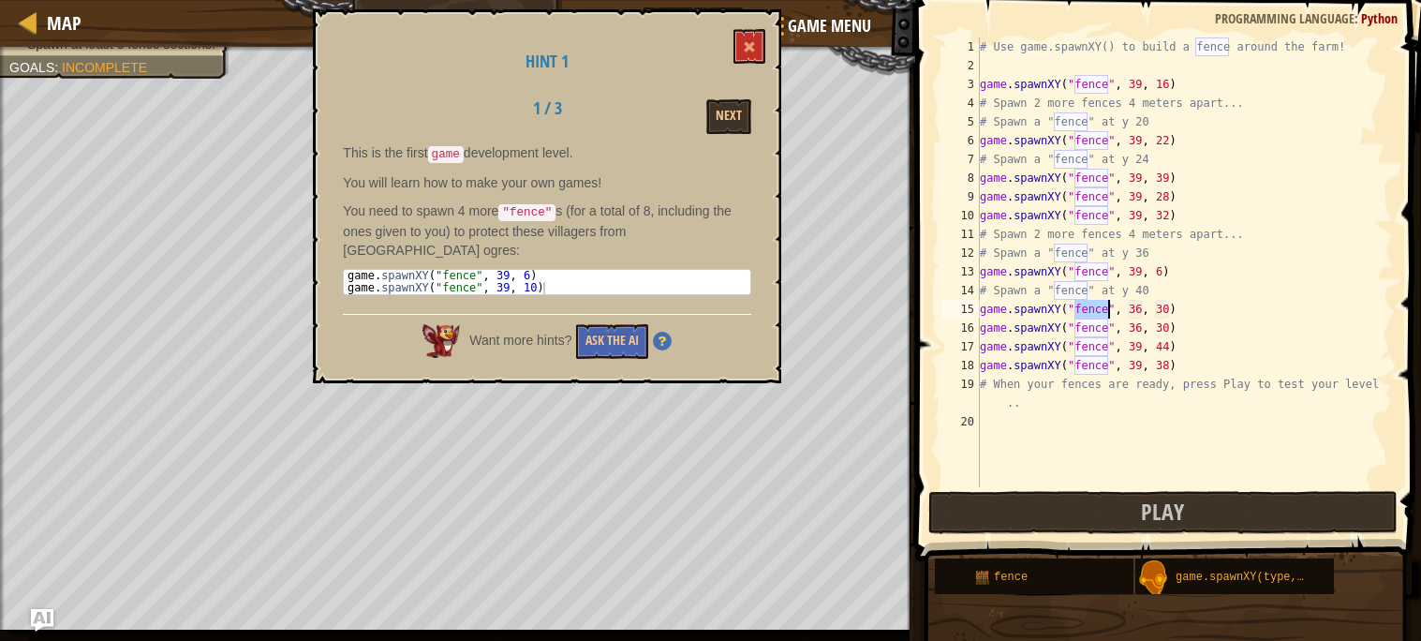
click at [1142, 307] on div "# Use game.spawnXY() to build a fence around the farm! game . spawnXY ( "fence"…" at bounding box center [1184, 280] width 417 height 487
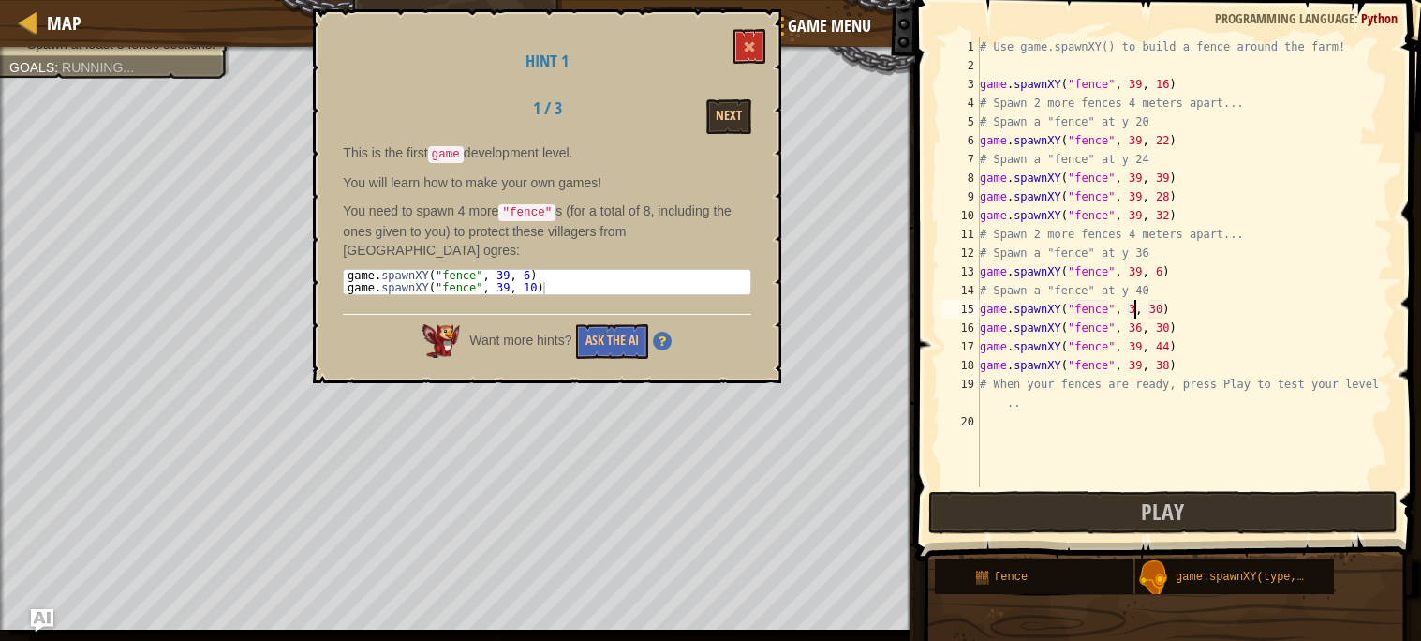
scroll to position [7, 13]
click at [1163, 310] on div "# Use game.spawnXY() to build a fence around the farm! game . spawnXY ( "fence"…" at bounding box center [1184, 280] width 417 height 487
click at [1230, 537] on span at bounding box center [1170, 254] width 521 height 617
click at [1205, 508] on button "Play" at bounding box center [1163, 512] width 469 height 43
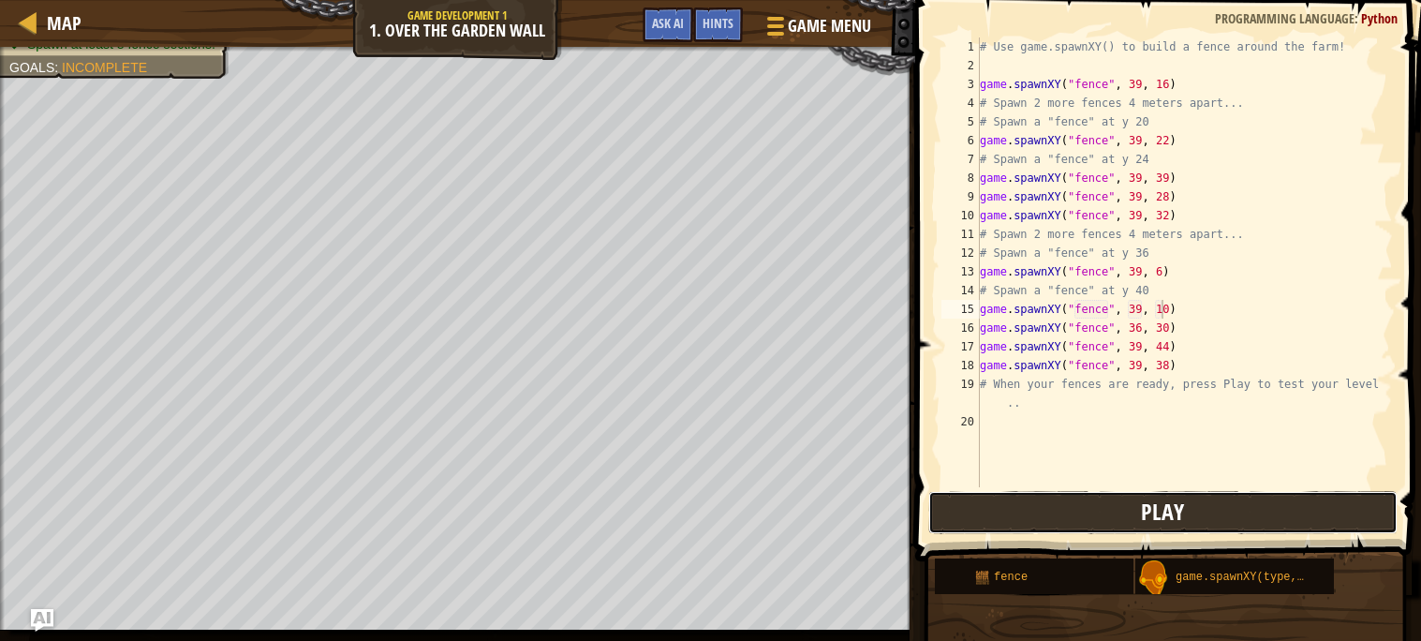
click at [1052, 507] on button "Play" at bounding box center [1163, 512] width 469 height 43
click at [1166, 182] on div "# Use game.spawnXY() to build a fence around the farm! game . spawnXY ( "fence"…" at bounding box center [1184, 280] width 417 height 487
click at [1183, 525] on button "Play" at bounding box center [1163, 512] width 469 height 43
click at [1379, 591] on div "fence game.spawnXY(type, x, y)" at bounding box center [1171, 575] width 474 height 37
click at [1317, 516] on button "Play" at bounding box center [1163, 512] width 469 height 43
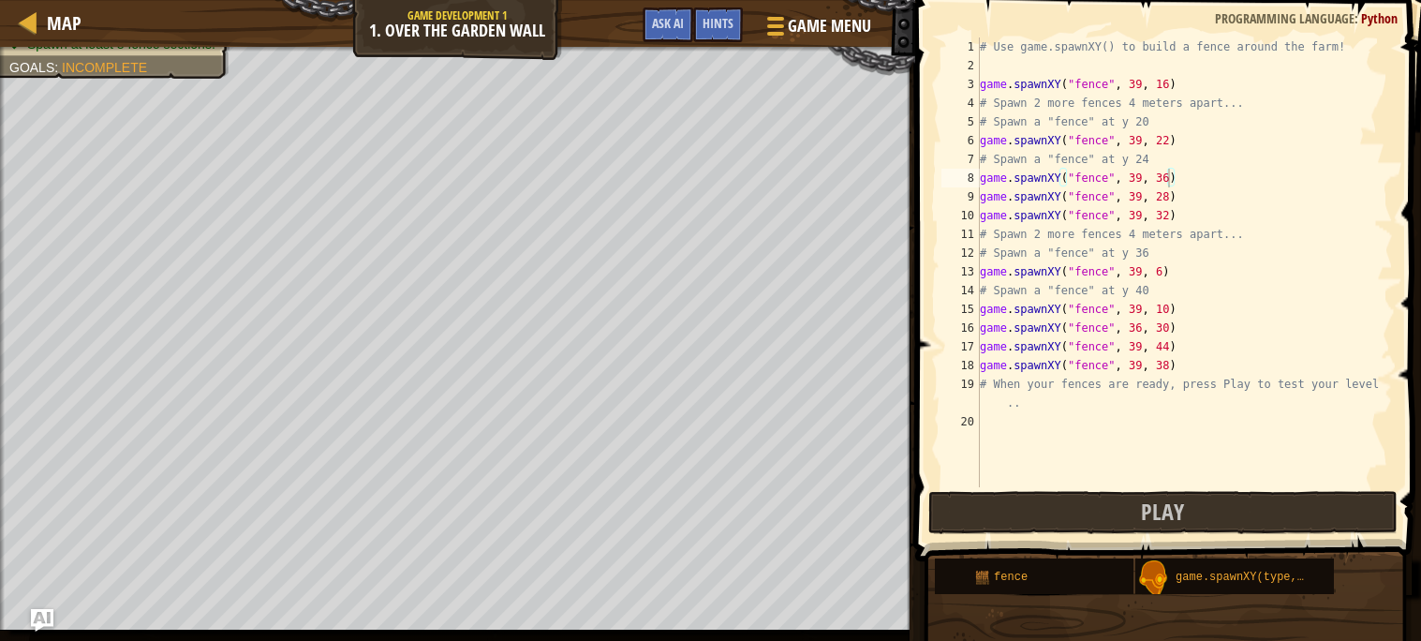
click at [1140, 318] on div "# Use game.spawnXY() to build a fence around the farm! game . spawnXY ( "fence"…" at bounding box center [1184, 280] width 417 height 487
click at [1140, 332] on div "# Use game.spawnXY() to build a fence around the farm! game . spawnXY ( "fence"…" at bounding box center [1184, 280] width 417 height 487
click at [1168, 182] on div "# Use game.spawnXY() to build a fence around the farm! game . spawnXY ( "fence"…" at bounding box center [1184, 280] width 417 height 487
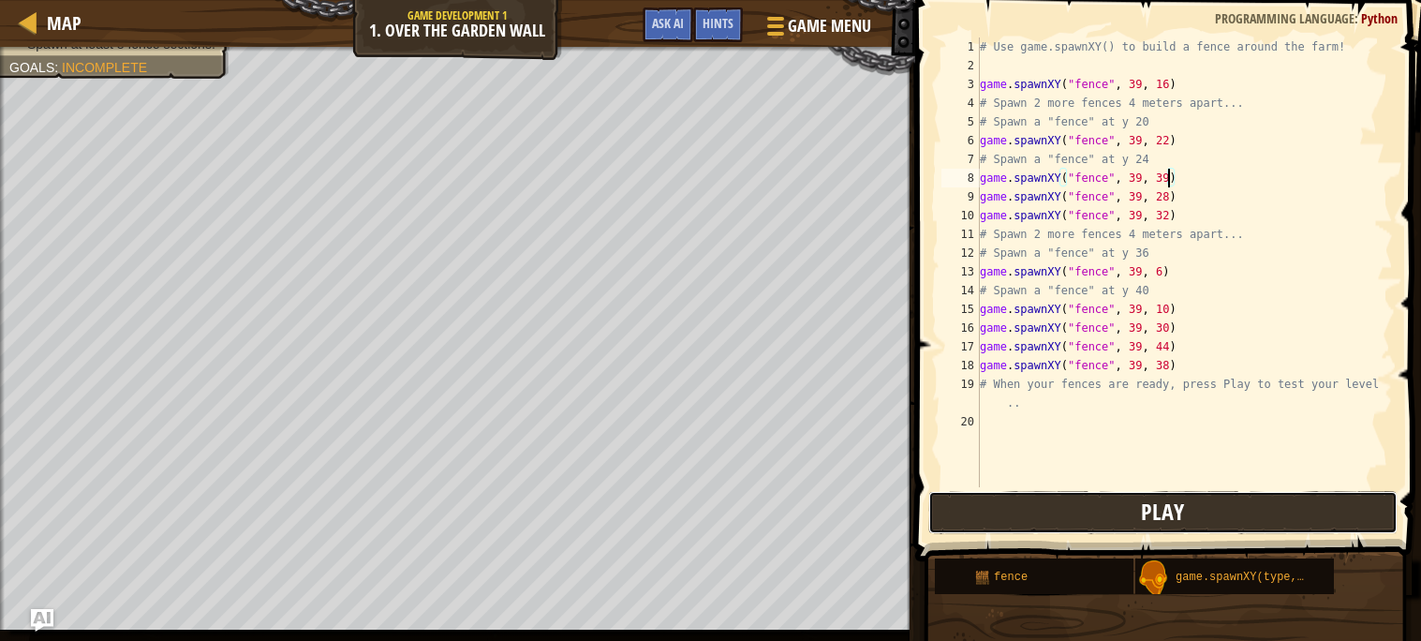
click at [1181, 518] on span "Play" at bounding box center [1162, 512] width 43 height 30
click at [1170, 134] on div "# Use game.spawnXY() to build a fence around the farm! game . spawnXY ( "fence"…" at bounding box center [1184, 280] width 417 height 487
click at [1170, 315] on div "# Use game.spawnXY() to build a fence around the farm! game . spawnXY ( "fence"…" at bounding box center [1184, 280] width 417 height 487
click at [1170, 148] on div "# Use game.spawnXY() to build a fence around the farm! game . spawnXY ( "fence"…" at bounding box center [1184, 280] width 417 height 487
click at [1172, 175] on div "# Use game.spawnXY() to build a fence around the farm! game . spawnXY ( "fence"…" at bounding box center [1184, 280] width 417 height 487
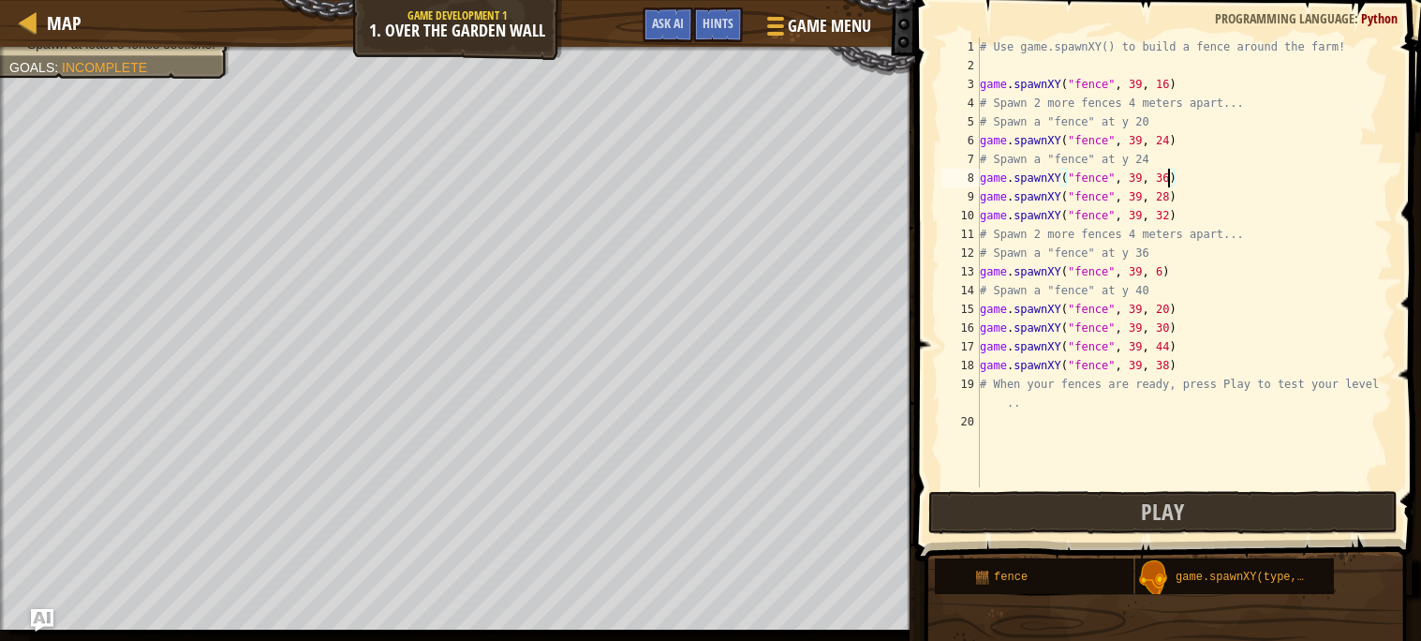
click at [1172, 323] on div "# Use game.spawnXY() to build a fence around the farm! game . spawnXY ( "fence"…" at bounding box center [1184, 280] width 417 height 487
type textarea "game.spawnXY("fence", 39, 40)"
click at [1187, 519] on button "Play" at bounding box center [1163, 512] width 469 height 43
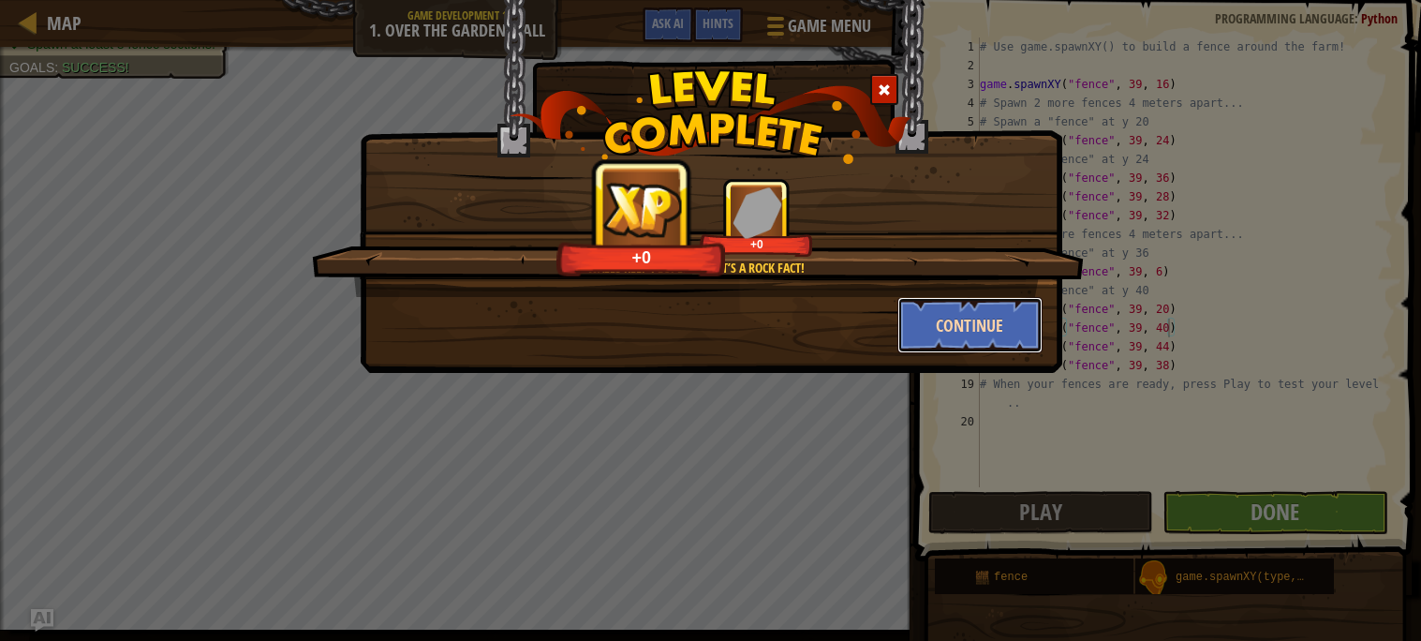
click at [959, 346] on button "Continue" at bounding box center [970, 325] width 145 height 56
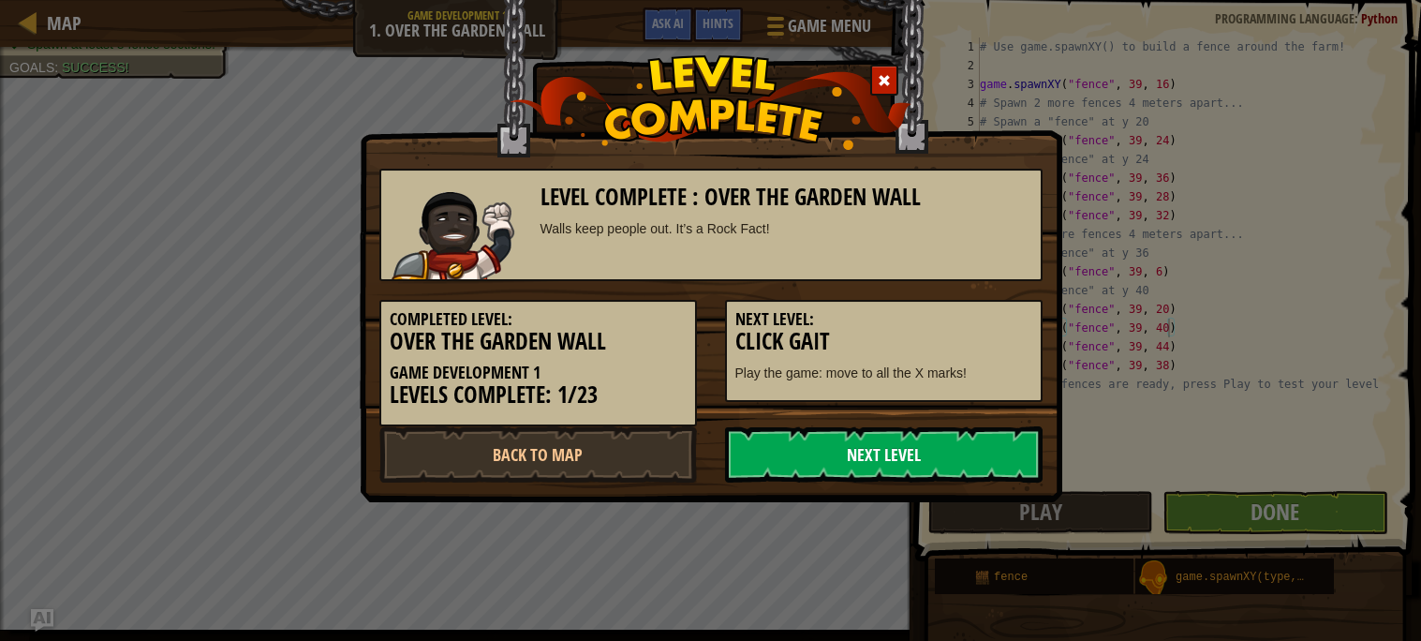
click at [883, 448] on link "Next Level" at bounding box center [884, 454] width 318 height 56
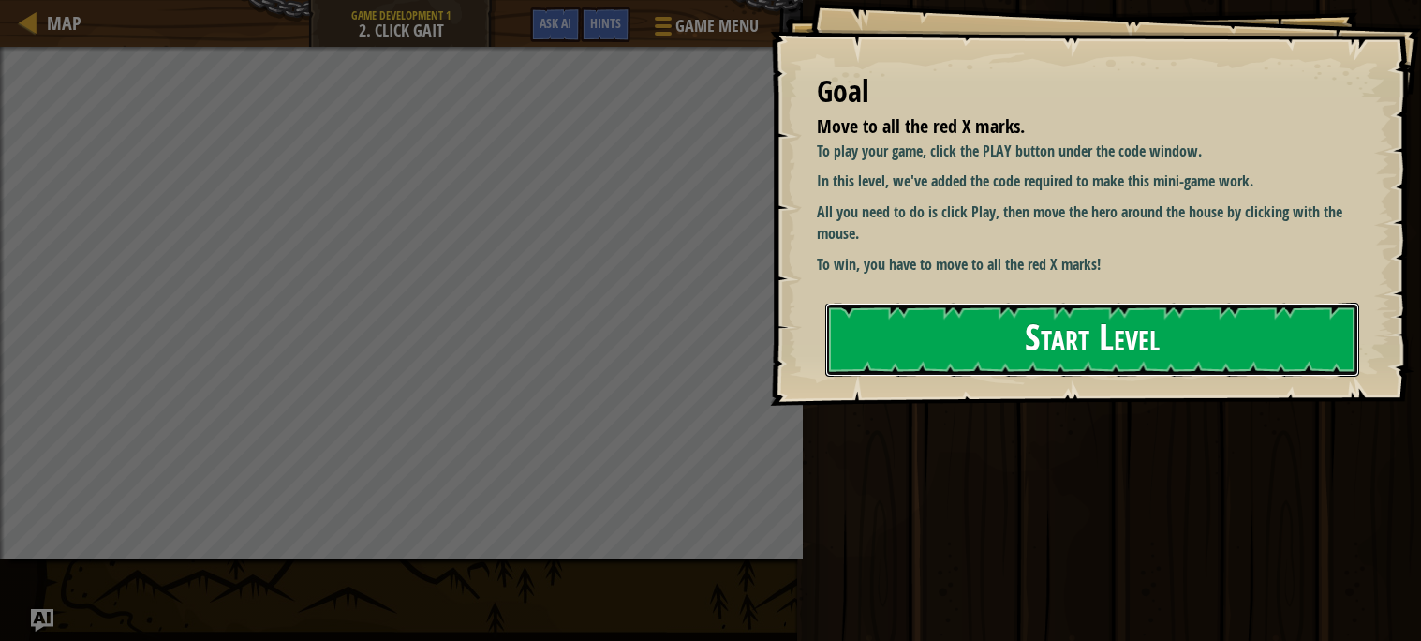
click at [1063, 365] on button "Start Level" at bounding box center [1092, 340] width 534 height 74
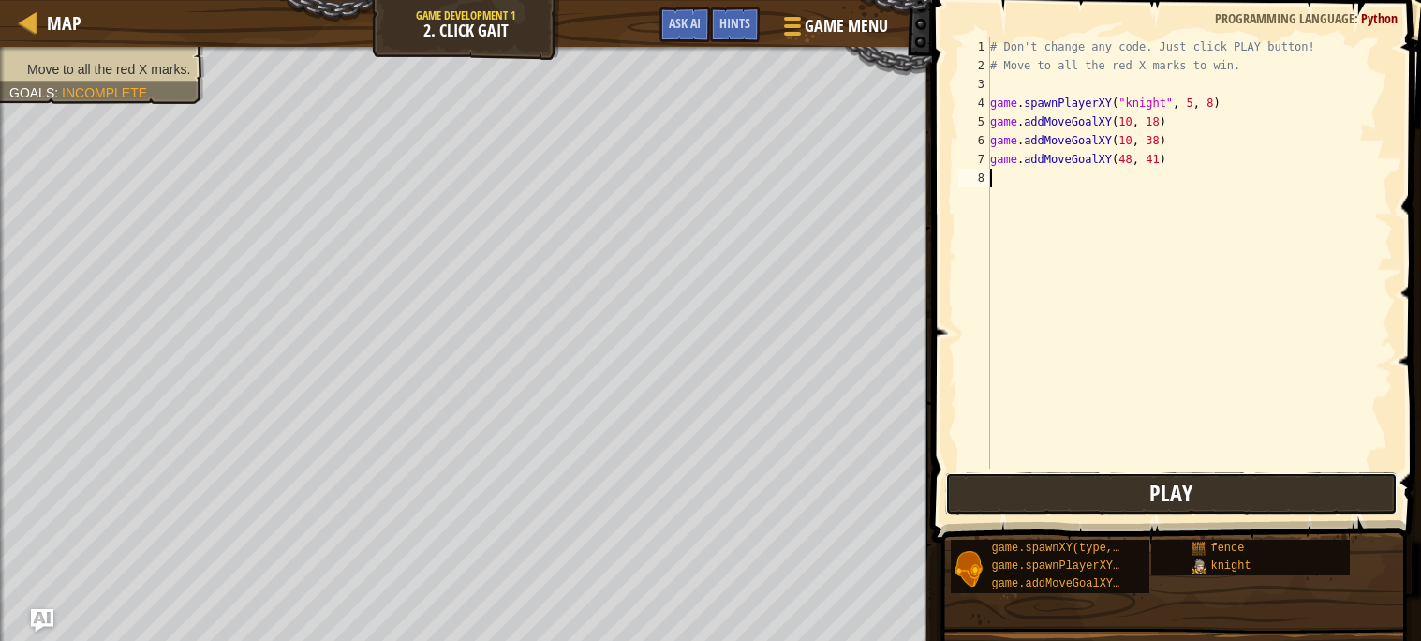
click at [1069, 478] on button "Play" at bounding box center [1171, 493] width 453 height 43
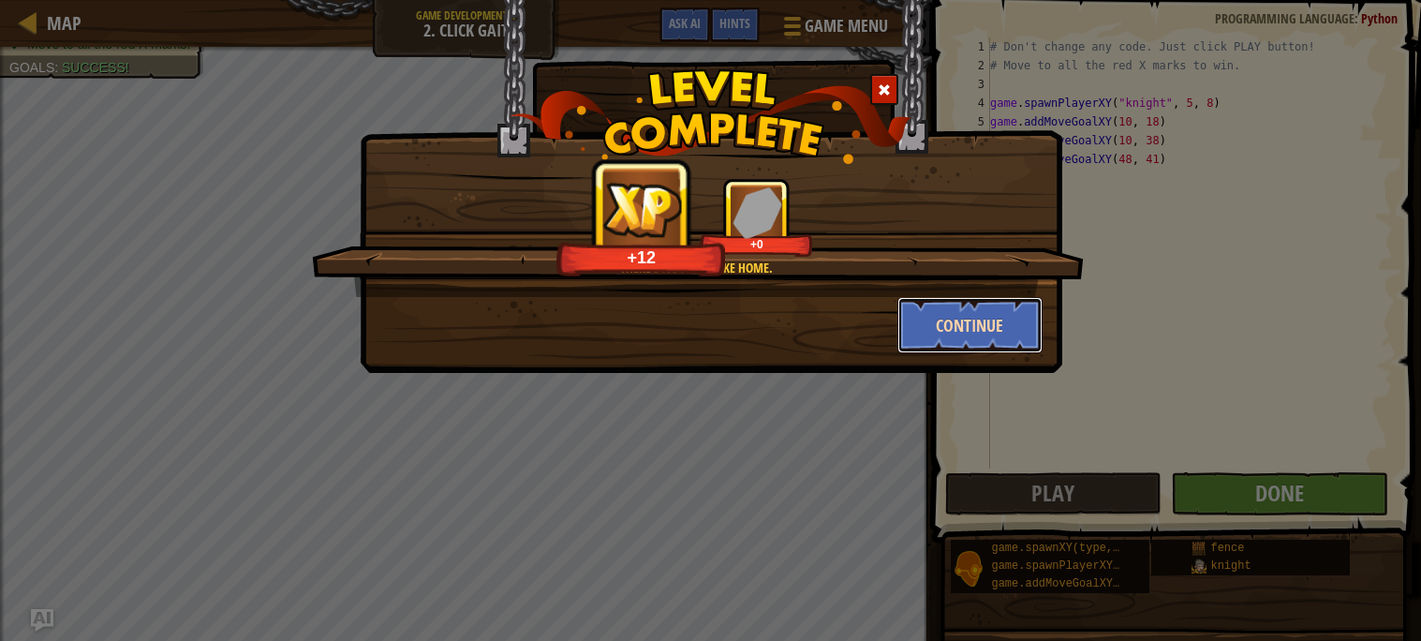
click at [950, 333] on button "Continue" at bounding box center [970, 325] width 145 height 56
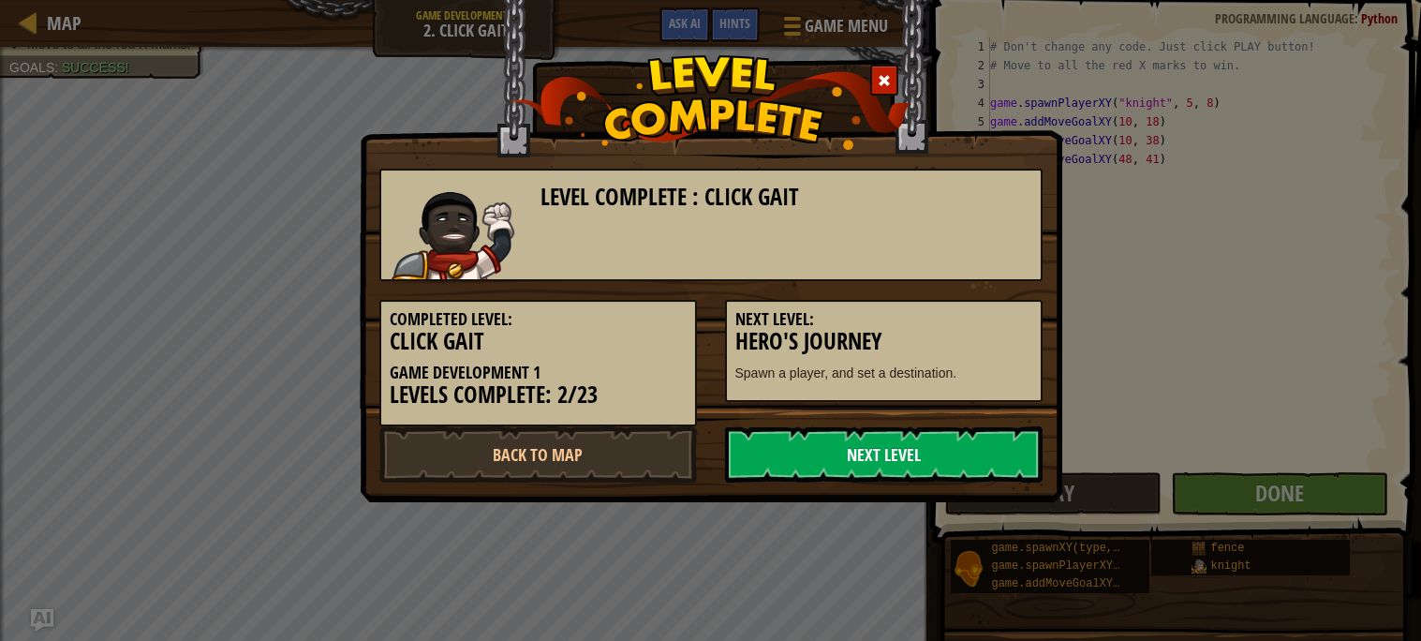
click at [900, 445] on link "Next Level" at bounding box center [884, 454] width 318 height 56
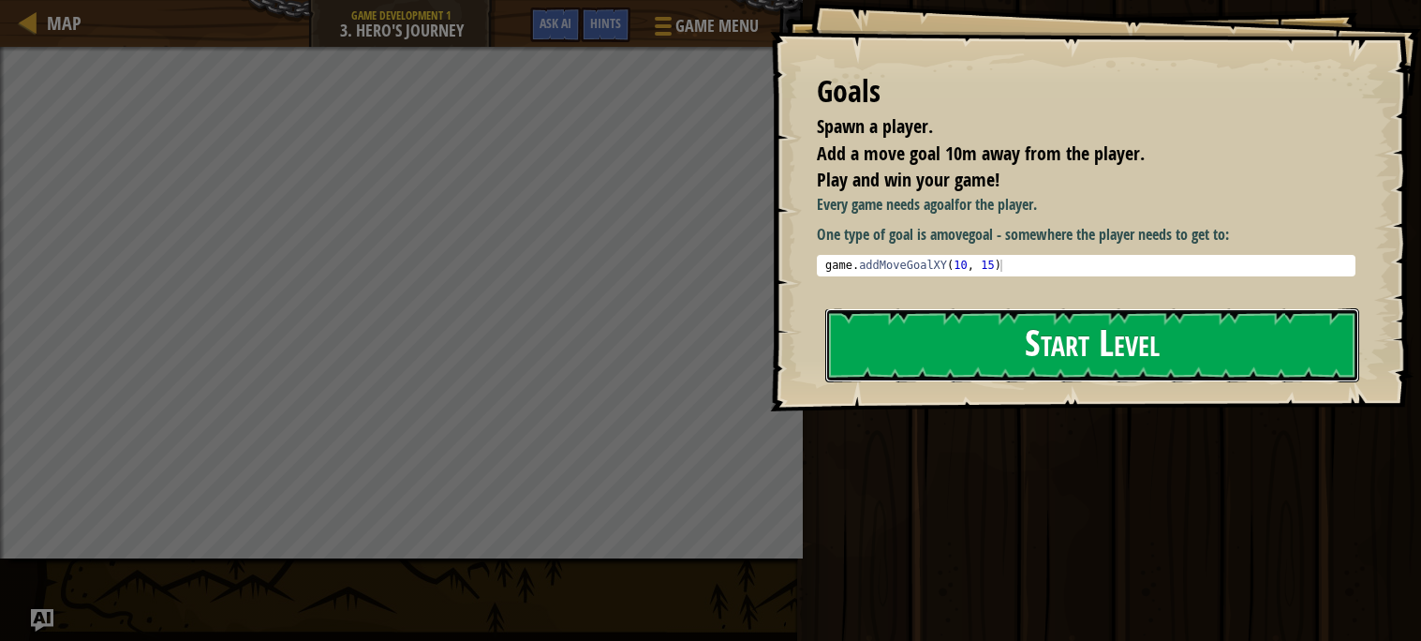
click at [1068, 382] on button "Start Level" at bounding box center [1092, 345] width 534 height 74
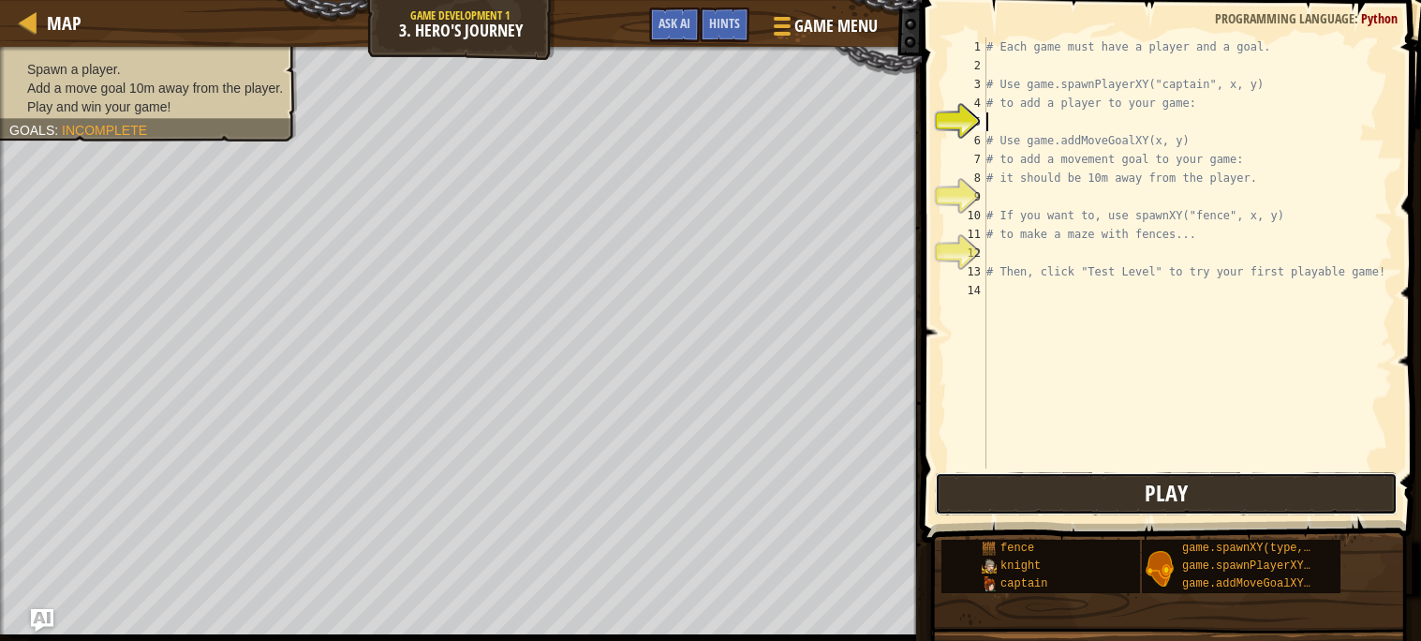
click at [1087, 500] on button "Play" at bounding box center [1166, 493] width 463 height 43
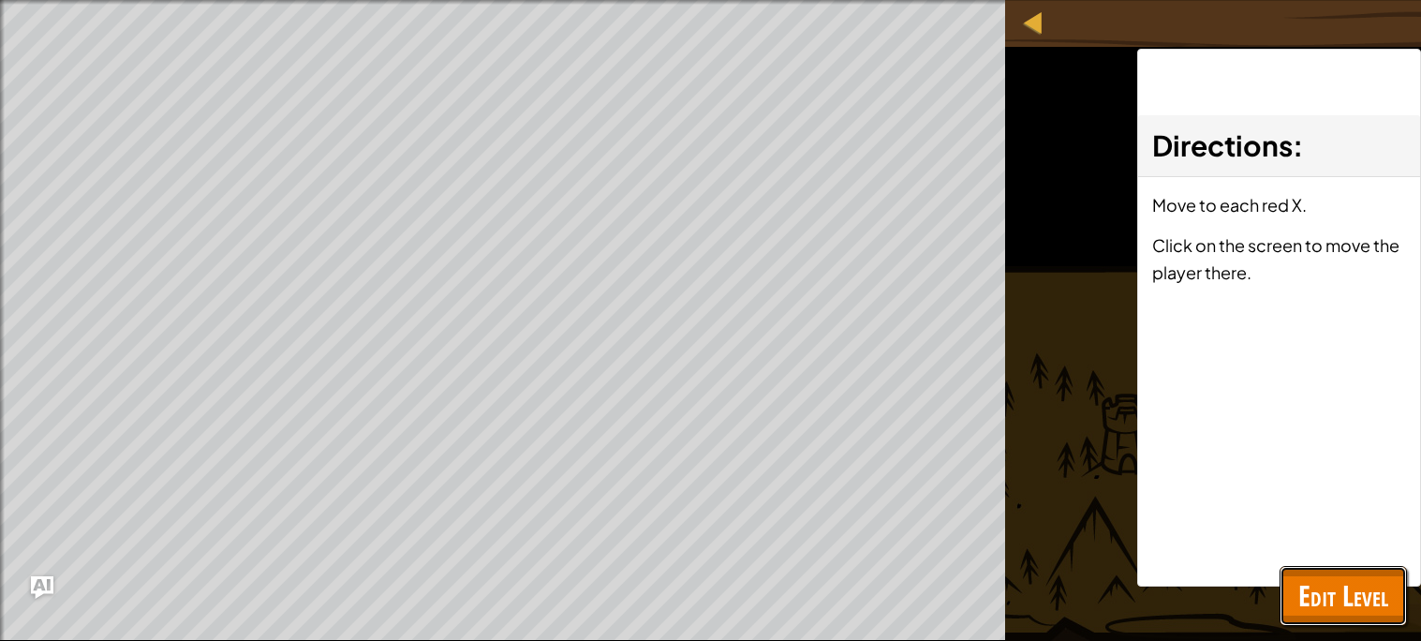
click at [1348, 579] on span "Edit Level" at bounding box center [1344, 595] width 90 height 38
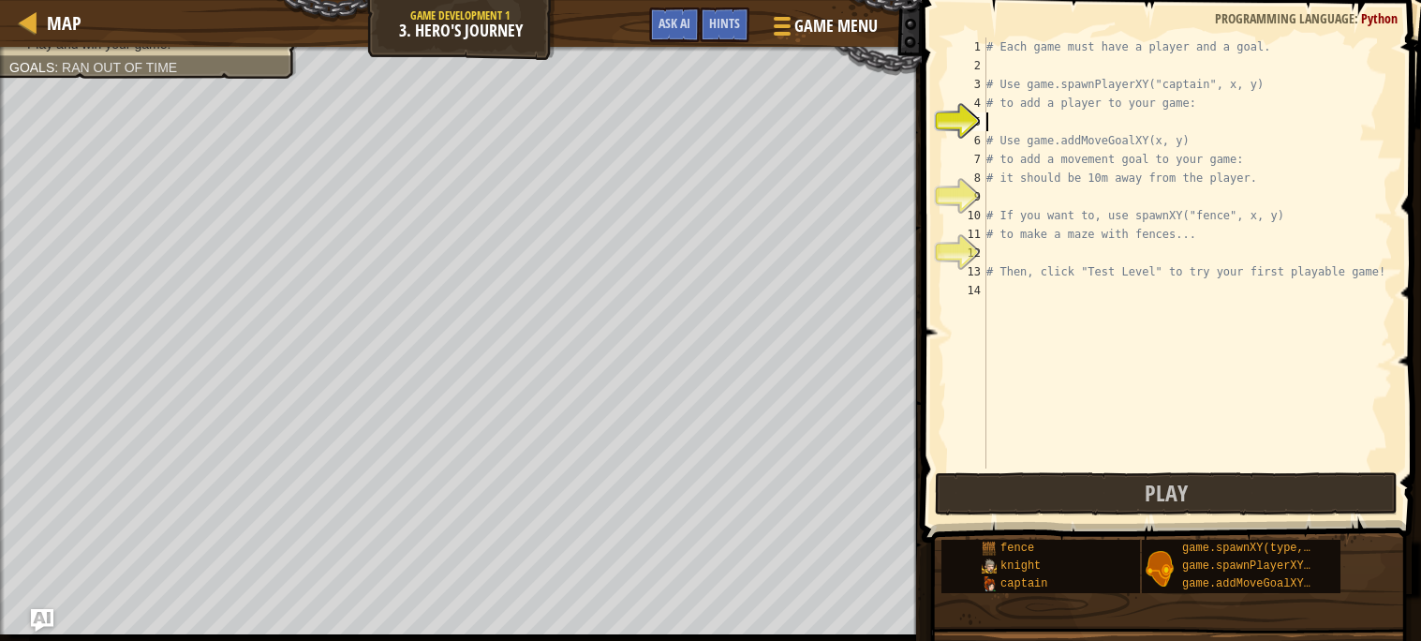
click at [1115, 128] on div "# Each game must have a player and a goal. # Use game.spawnPlayerXY("captain", …" at bounding box center [1188, 271] width 410 height 468
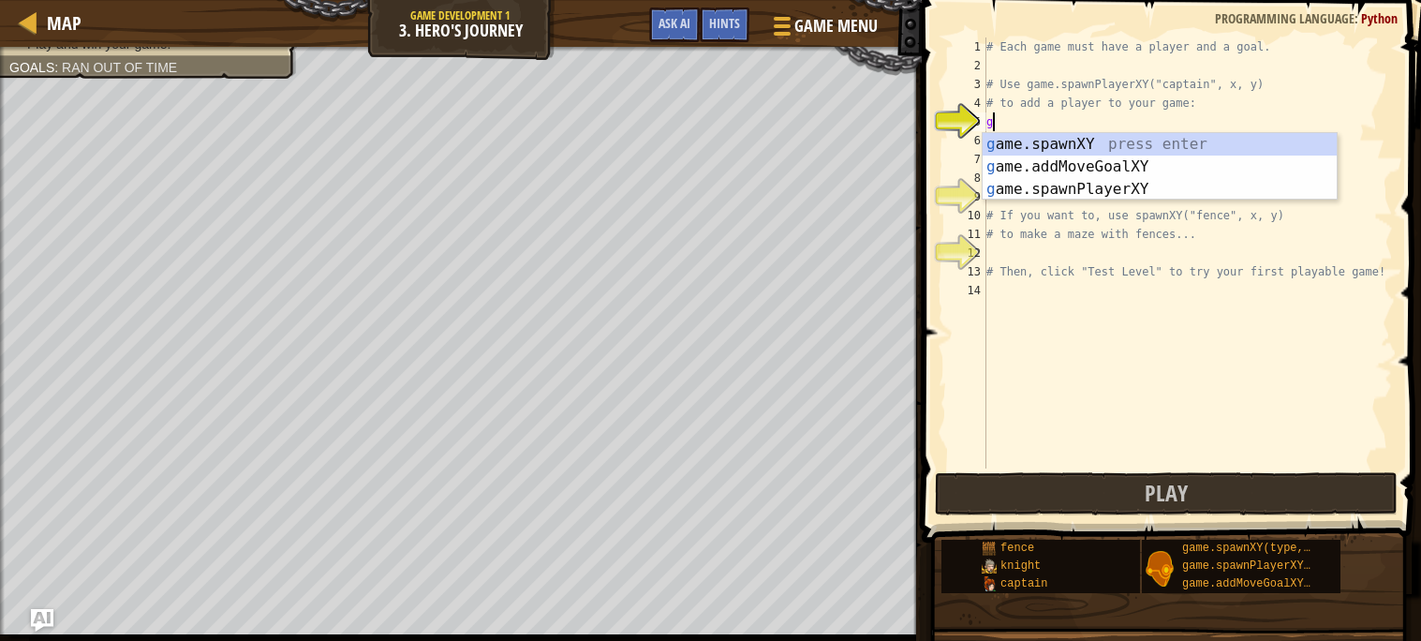
scroll to position [7, 0]
click at [1105, 186] on div "gam e.spawnXY press enter gam e.addMoveGoalXY press enter gam e.spawnPlayerXY p…" at bounding box center [1160, 189] width 354 height 112
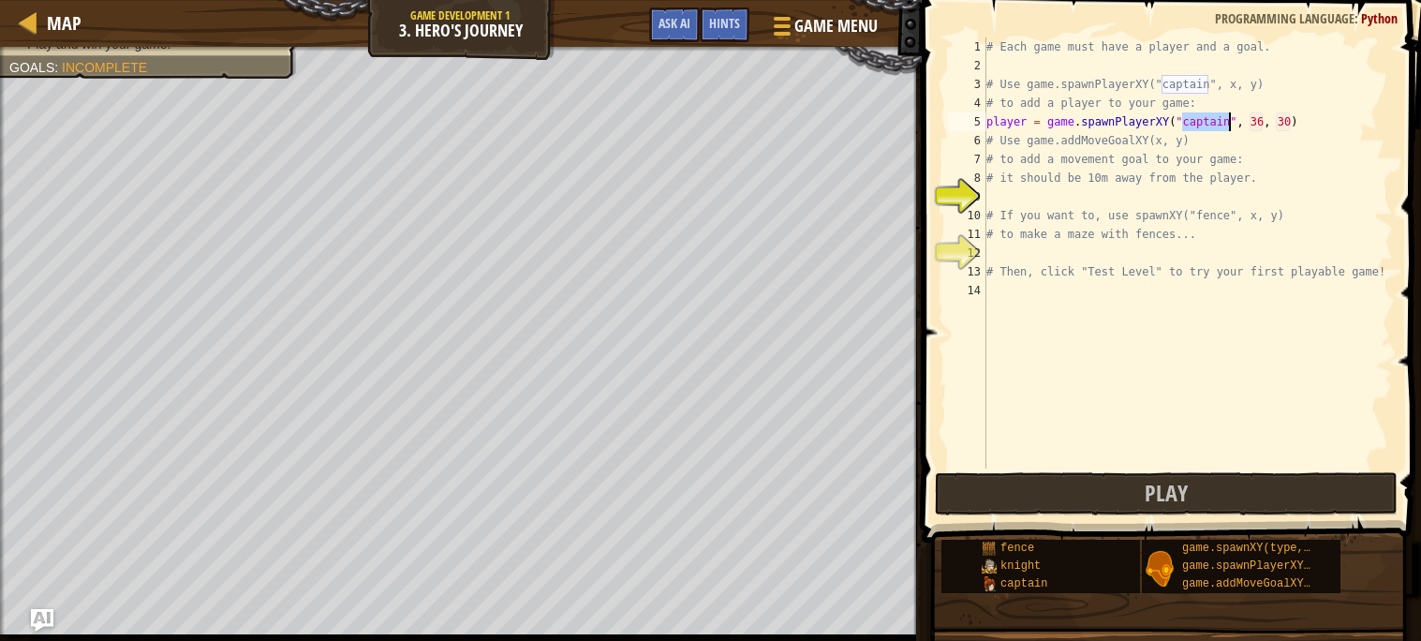
click at [1204, 144] on div "# Each game must have a player and a goal. # Use game.spawnPlayerXY("captain", …" at bounding box center [1188, 271] width 410 height 468
click at [1311, 122] on div "# Each game must have a player and a goal. # Use game.spawnPlayerXY("captain", …" at bounding box center [1188, 271] width 410 height 468
type textarea "player = game.spawnPlayerXY("captain", 36, 30)"
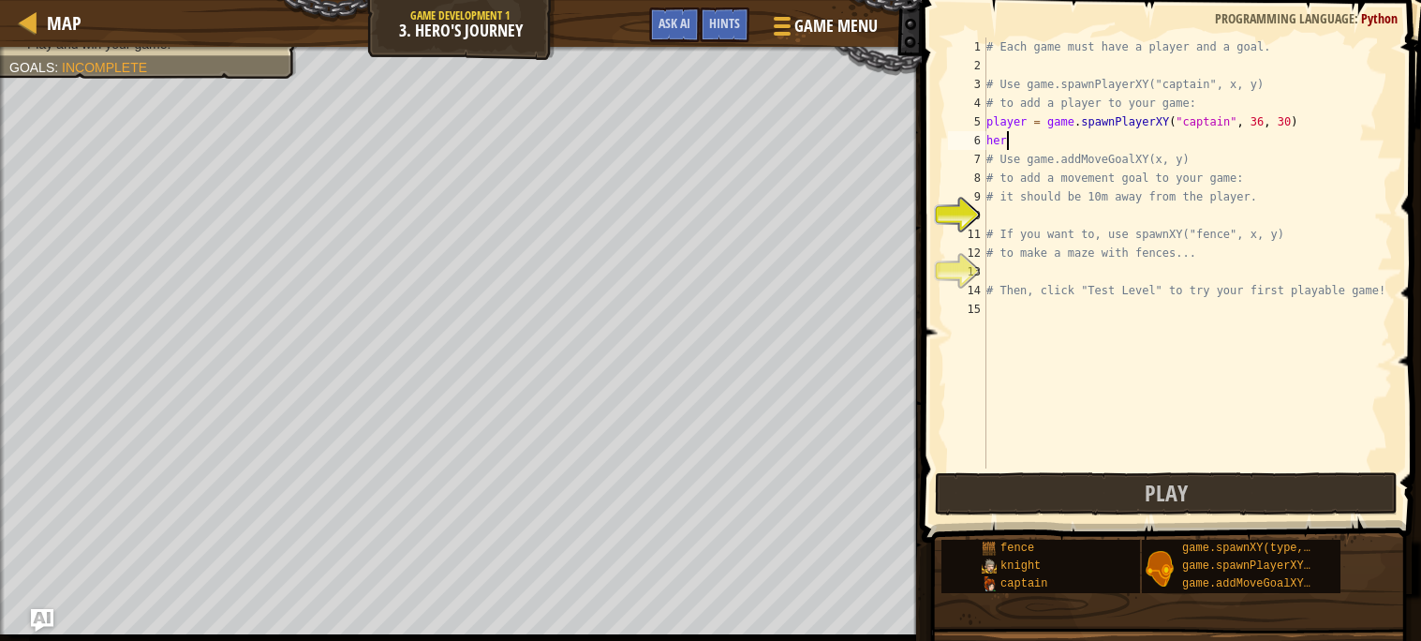
type textarea "h"
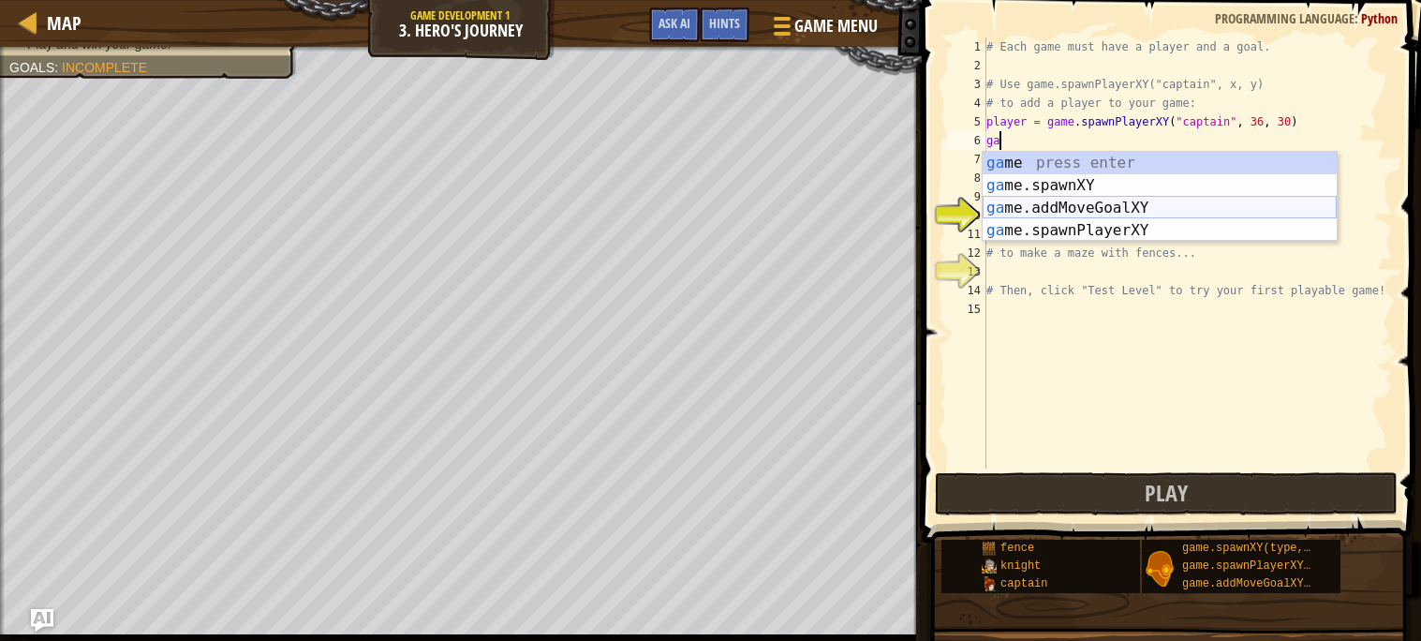
click at [1112, 213] on div "ga me press enter [GEOGRAPHIC_DATA] me.spawnXY press enter ga me.addMoveGoalXY …" at bounding box center [1160, 219] width 354 height 135
type textarea "game.addMoveGoalXY(36, 30)"
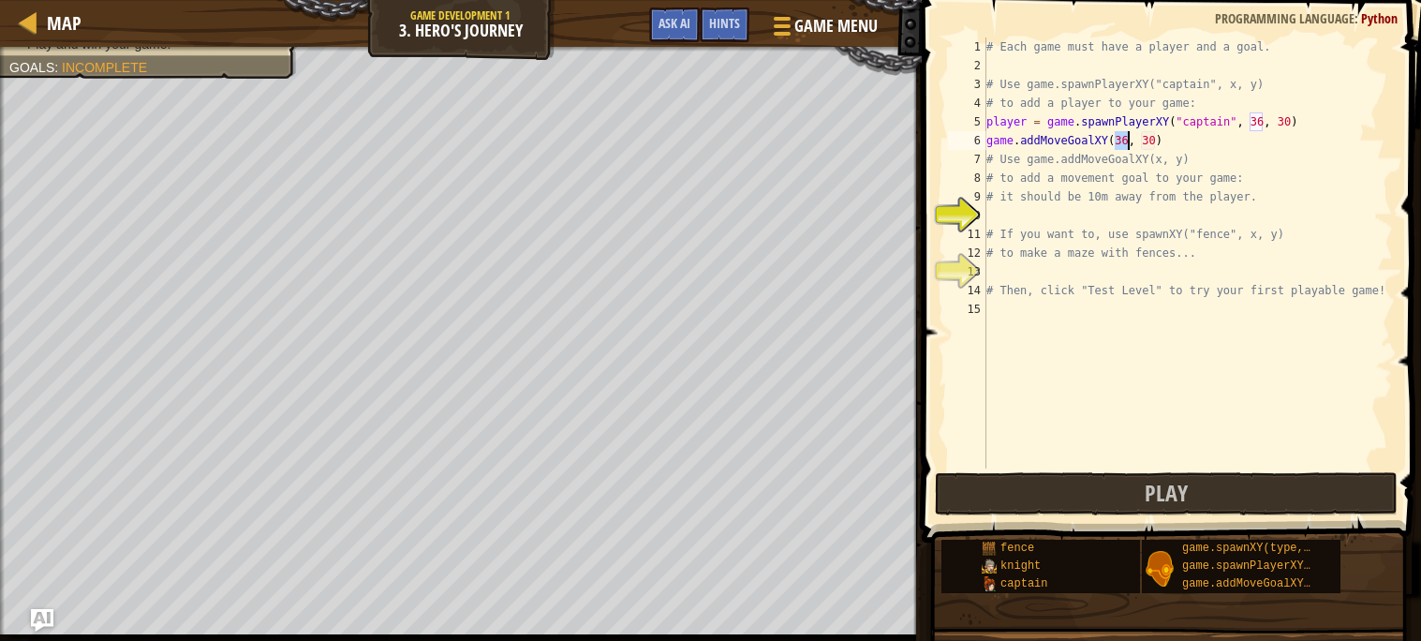
click at [1186, 139] on div "# Each game must have a player and a goal. # Use game.spawnPlayerXY("captain", …" at bounding box center [1188, 271] width 410 height 468
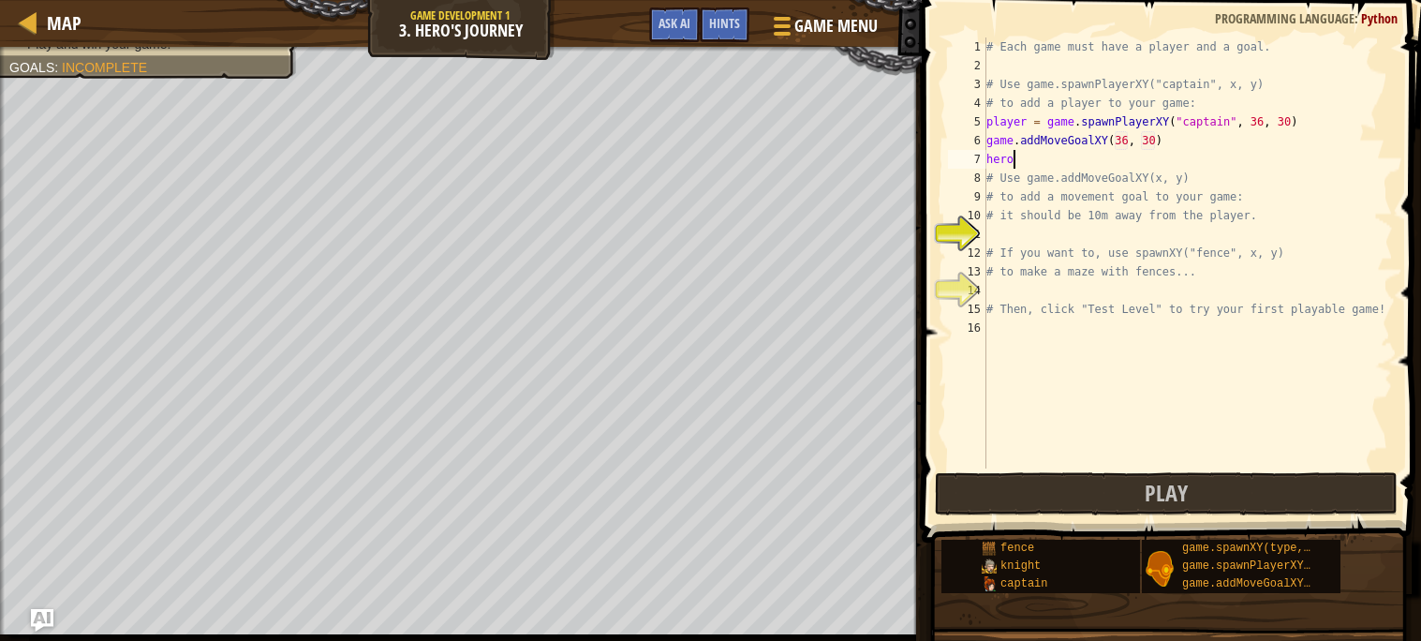
scroll to position [7, 2]
type textarea "[DOMAIN_NAME]"
